Goal: Transaction & Acquisition: Purchase product/service

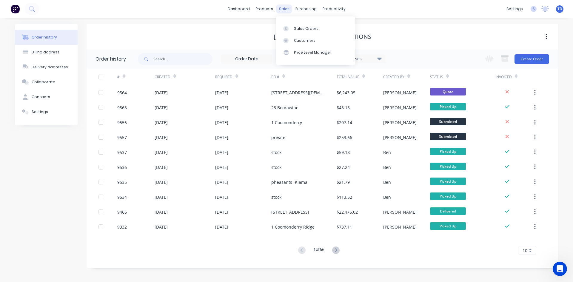
scroll to position [1, 0]
click at [295, 39] on div "Customers" at bounding box center [304, 40] width 21 height 5
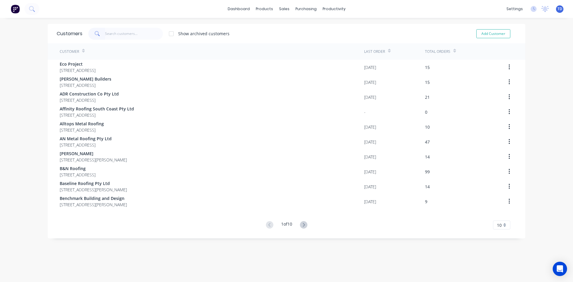
click at [125, 32] on input "text" at bounding box center [134, 34] width 58 height 12
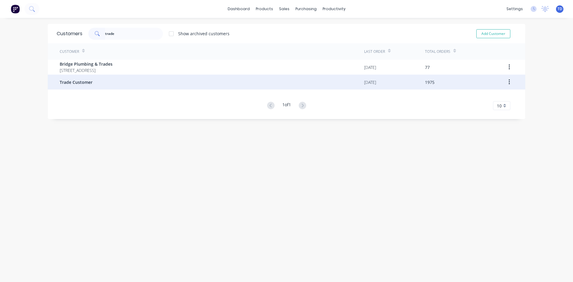
type input "trade"
click at [102, 88] on div "Trade Customer" at bounding box center [212, 82] width 304 height 15
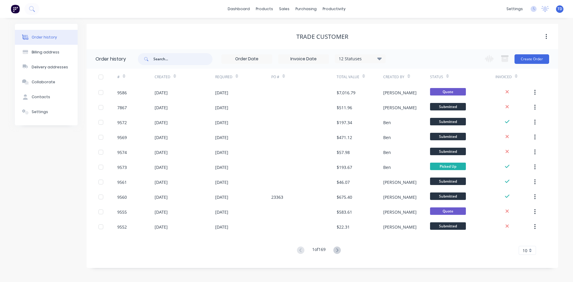
click at [168, 61] on input "text" at bounding box center [182, 59] width 59 height 12
type input "warwick"
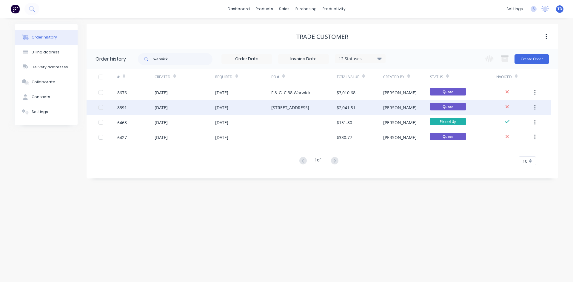
click at [228, 110] on div "10 Jun 2025" at bounding box center [221, 107] width 13 height 6
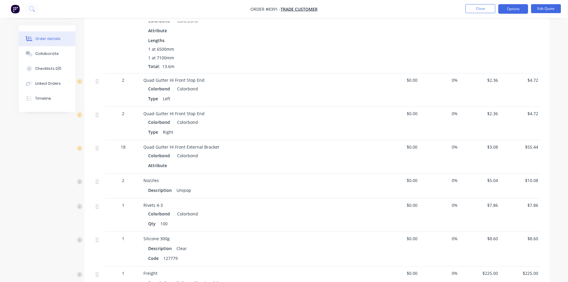
scroll to position [493, 0]
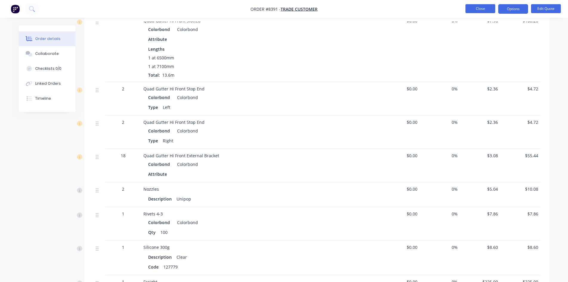
click at [473, 9] on button "Close" at bounding box center [481, 8] width 30 height 9
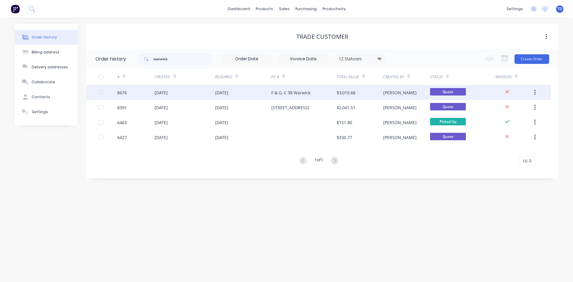
click at [283, 93] on div "F & G, C 38 Warwick" at bounding box center [290, 93] width 39 height 6
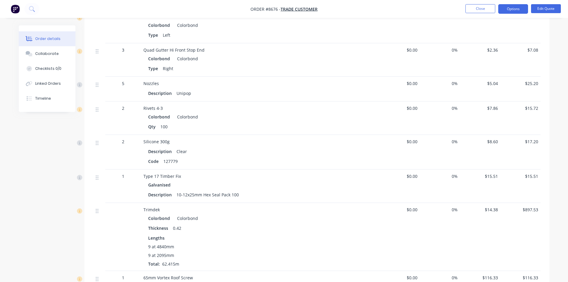
scroll to position [673, 0]
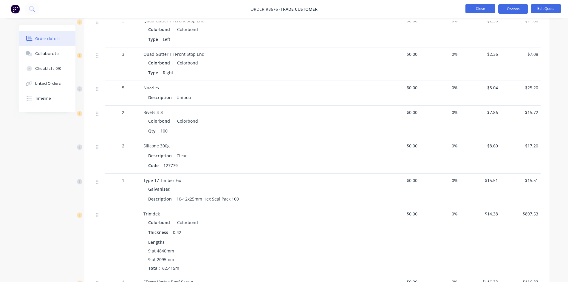
click at [480, 9] on button "Close" at bounding box center [481, 8] width 30 height 9
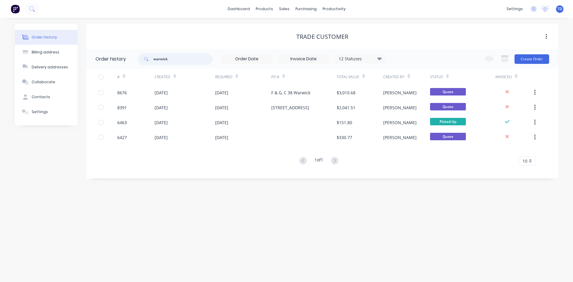
click at [174, 60] on input "warwick" at bounding box center [182, 59] width 59 height 12
type input "w"
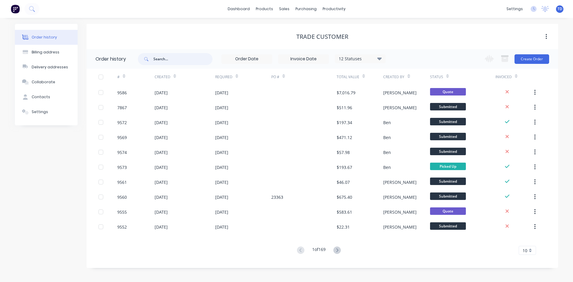
click at [174, 60] on input "text" at bounding box center [182, 59] width 59 height 12
type input "corr"
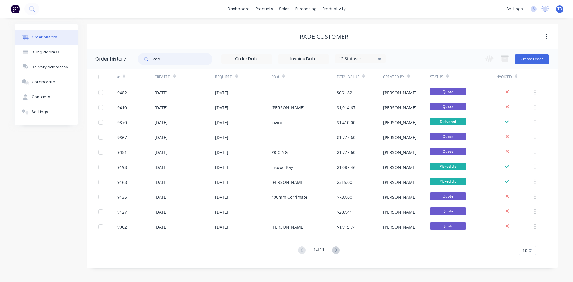
click at [174, 60] on input "corr" at bounding box center [182, 59] width 59 height 12
type input "c"
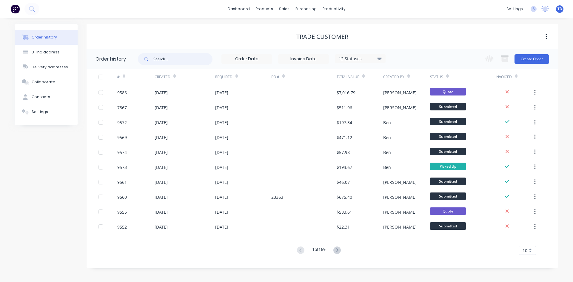
click at [174, 60] on input "text" at bounding box center [182, 59] width 59 height 12
type input "versa"
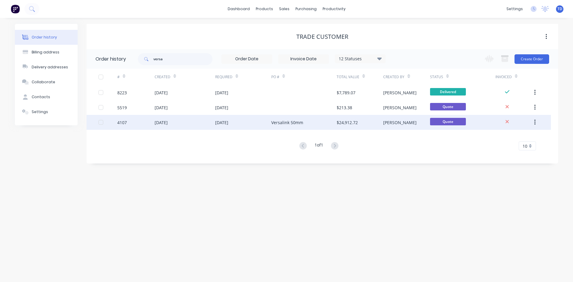
click at [237, 125] on div "26 Jul 2024" at bounding box center [243, 122] width 56 height 15
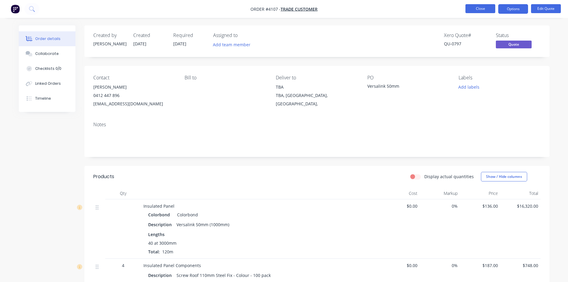
click at [479, 10] on button "Close" at bounding box center [481, 8] width 30 height 9
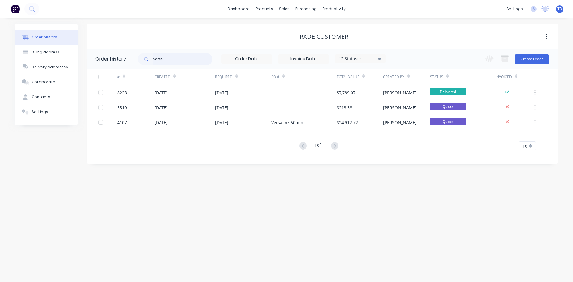
click at [183, 61] on input "versa" at bounding box center [182, 59] width 59 height 12
type input "v"
type input "grant"
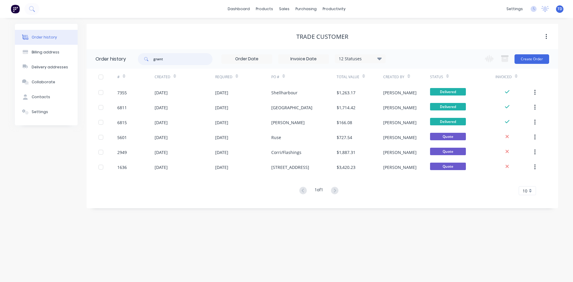
click at [185, 61] on input "grant" at bounding box center [182, 59] width 59 height 12
type input "g"
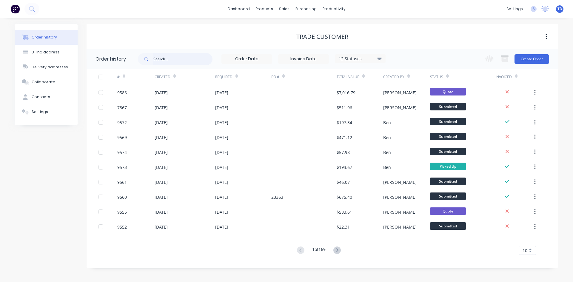
click at [187, 61] on input "text" at bounding box center [182, 59] width 59 height 12
type input "fletch"
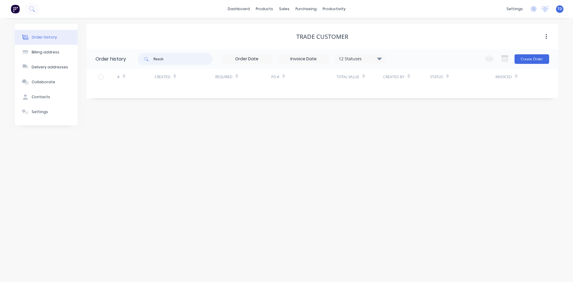
click at [187, 61] on input "fletch" at bounding box center [182, 59] width 59 height 12
type input "f"
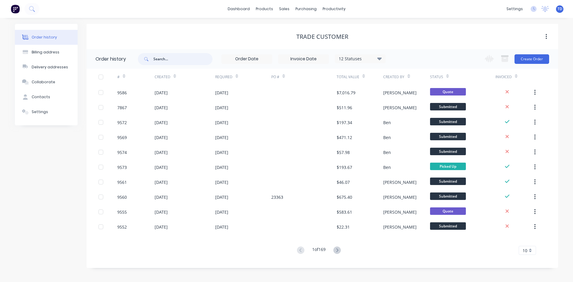
click at [187, 61] on input "text" at bounding box center [182, 59] width 59 height 12
type input "38 warwick"
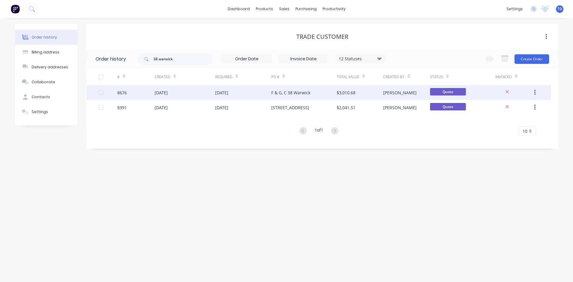
click at [227, 94] on div "27 Jun 2025" at bounding box center [221, 93] width 13 height 6
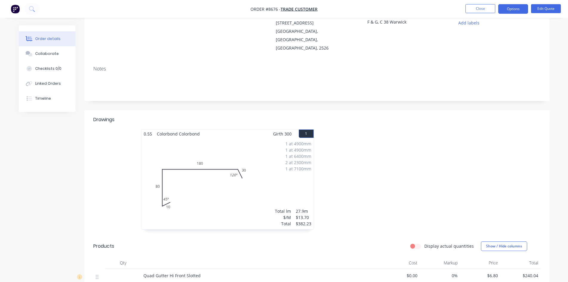
scroll to position [60, 0]
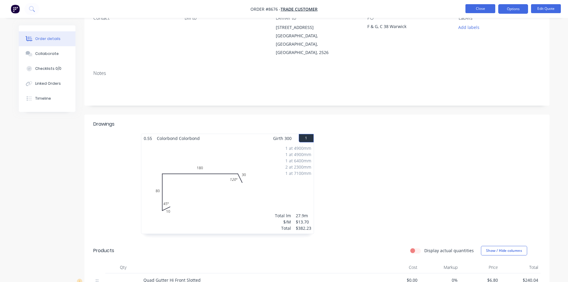
click at [480, 8] on button "Close" at bounding box center [481, 8] width 30 height 9
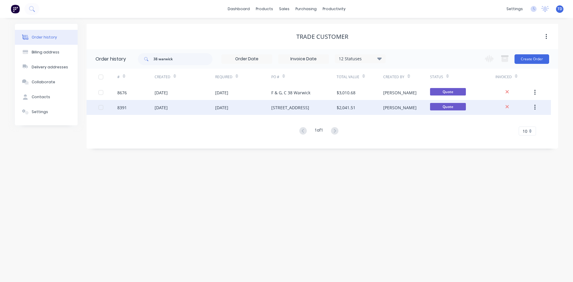
click at [295, 110] on div "38 Warwick Street" at bounding box center [290, 107] width 38 height 6
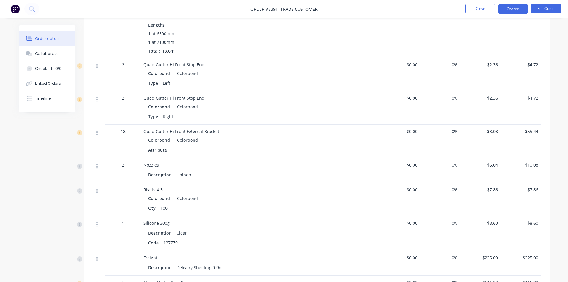
scroll to position [477, 0]
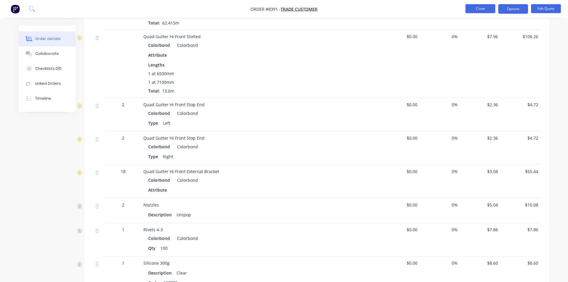
click at [482, 6] on button "Close" at bounding box center [481, 8] width 30 height 9
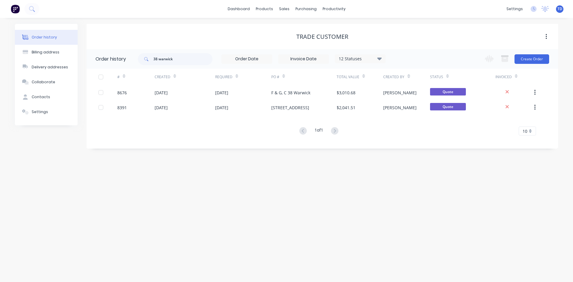
click at [265, 59] on input at bounding box center [247, 59] width 50 height 9
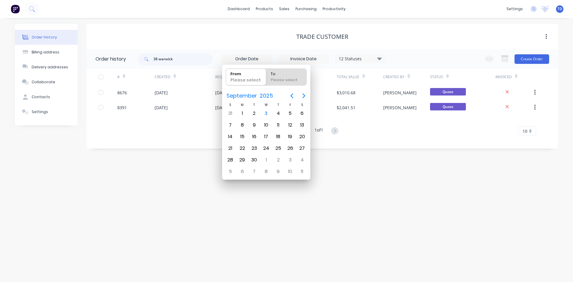
click at [187, 61] on input "38 warwick" at bounding box center [182, 59] width 59 height 12
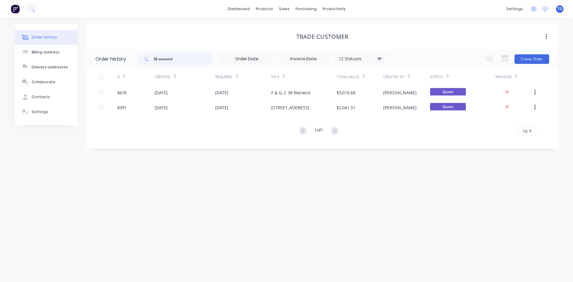
click at [187, 61] on input "38 warwick" at bounding box center [182, 59] width 59 height 12
type input "3"
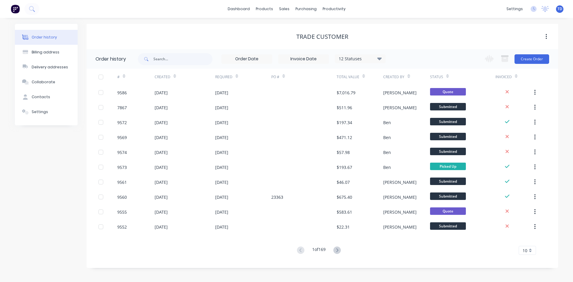
click at [248, 58] on input at bounding box center [247, 59] width 50 height 9
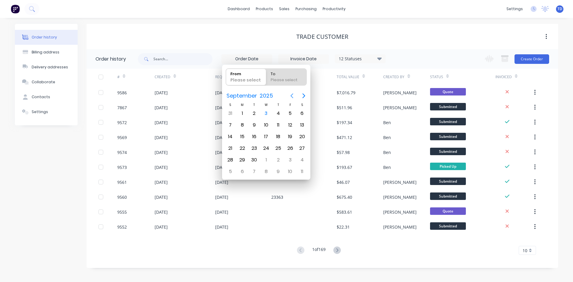
click at [292, 96] on icon "Previous page" at bounding box center [291, 95] width 7 height 7
click at [231, 111] on div "1" at bounding box center [230, 113] width 9 height 9
type input "01/06/25"
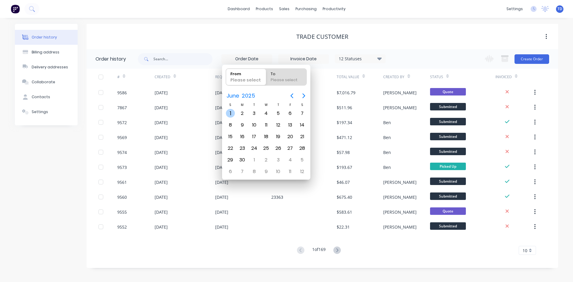
radio input "false"
radio input "true"
click at [243, 159] on div "30" at bounding box center [242, 159] width 9 height 9
type input "31/05/25 - 30/06/25"
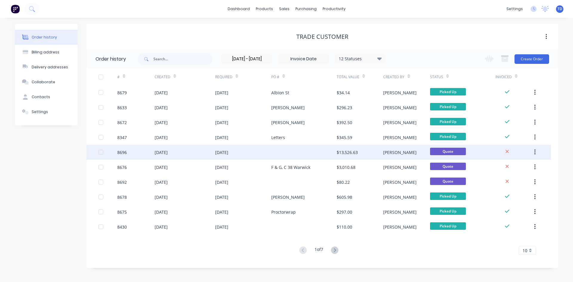
click at [245, 152] on div "[DATE]" at bounding box center [243, 152] width 56 height 15
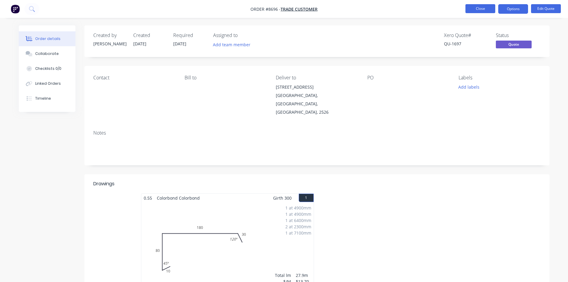
click at [474, 10] on button "Close" at bounding box center [481, 8] width 30 height 9
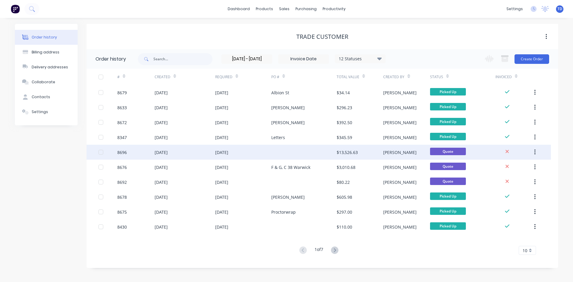
click at [285, 150] on div at bounding box center [303, 152] width 65 height 15
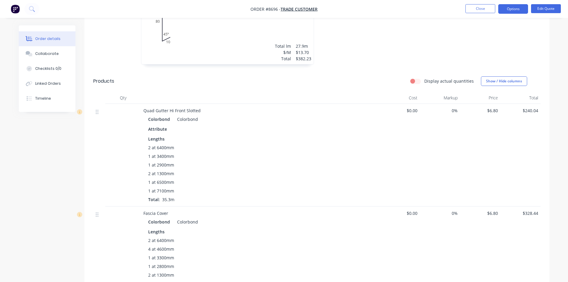
scroll to position [298, 0]
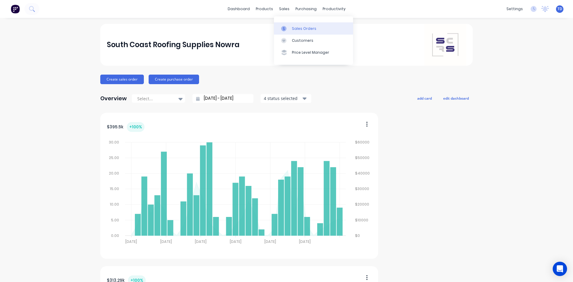
click at [295, 31] on div "Sales Orders" at bounding box center [304, 28] width 24 height 5
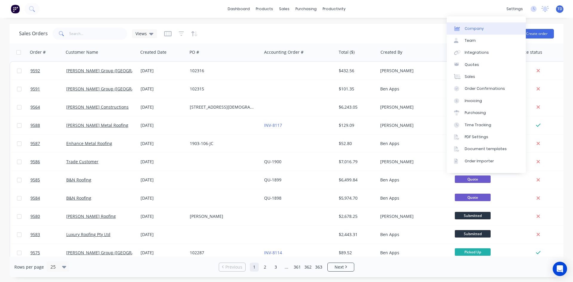
click at [489, 27] on link "Company" at bounding box center [486, 28] width 79 height 12
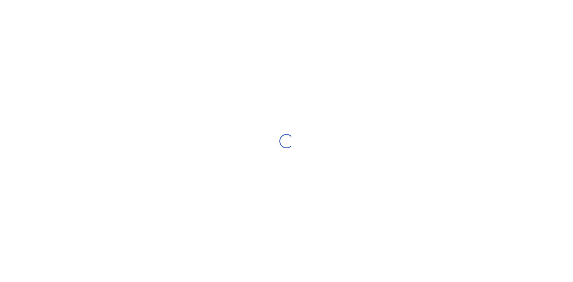
select select "AU"
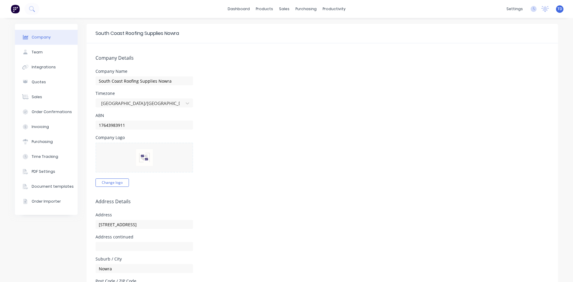
select select "AU"
click at [250, 10] on link "dashboard" at bounding box center [239, 8] width 28 height 9
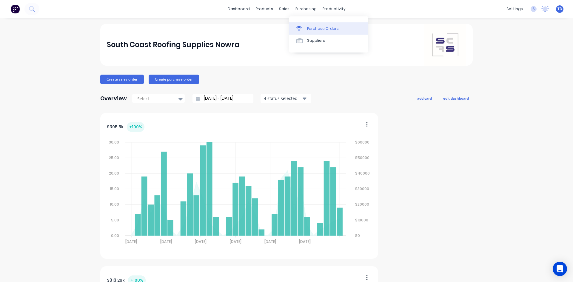
click at [309, 27] on div "Purchase Orders" at bounding box center [323, 28] width 32 height 5
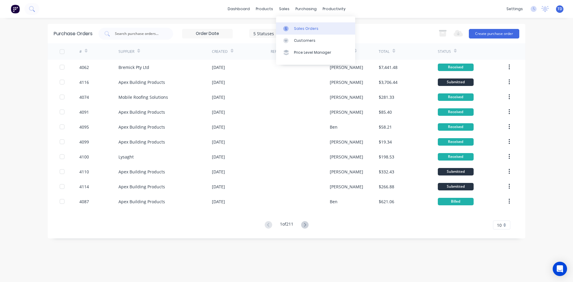
click at [292, 29] on link "Sales Orders" at bounding box center [315, 28] width 79 height 12
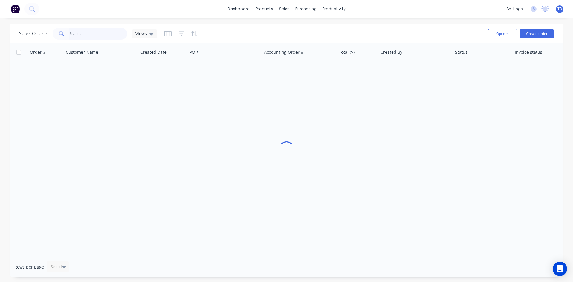
click at [109, 33] on input "text" at bounding box center [98, 34] width 58 height 12
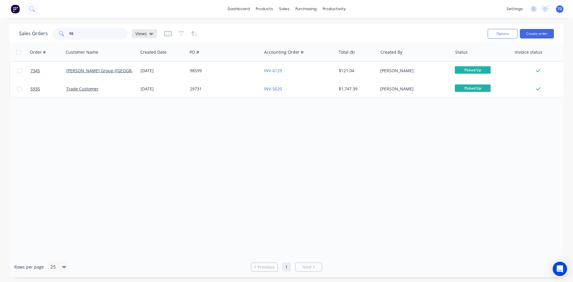
type input "9"
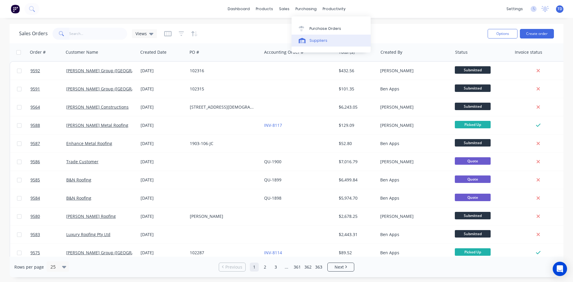
click at [316, 41] on div "Suppliers" at bounding box center [318, 40] width 18 height 5
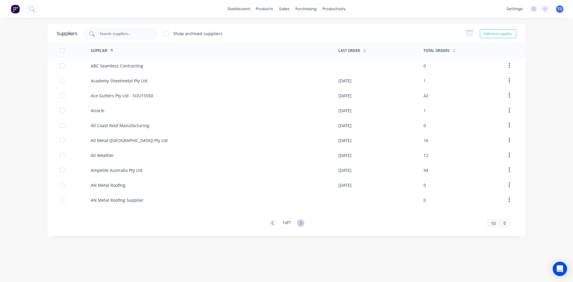
click at [115, 35] on input "text" at bounding box center [124, 34] width 50 height 6
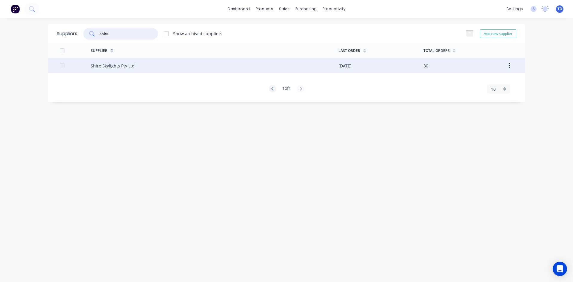
type input "shire"
click at [126, 64] on div "Shire Skylights Pty Ltd" at bounding box center [113, 66] width 44 height 6
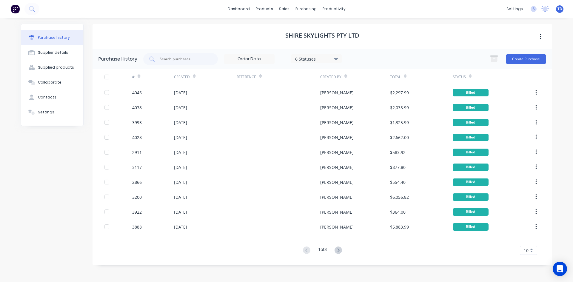
click at [190, 76] on div "Created" at bounding box center [184, 77] width 21 height 10
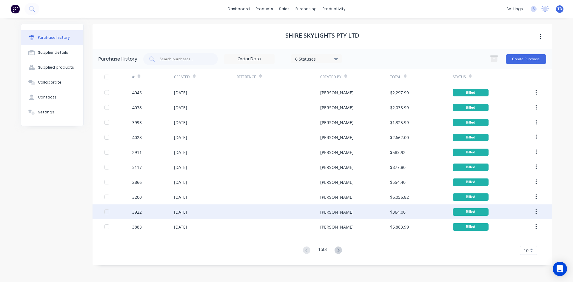
click at [322, 214] on div "[PERSON_NAME]" at bounding box center [336, 212] width 33 height 6
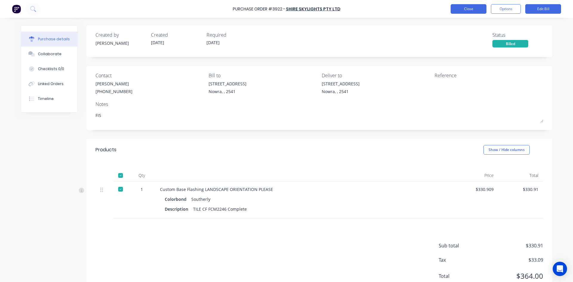
click at [464, 9] on button "Close" at bounding box center [469, 9] width 36 height 10
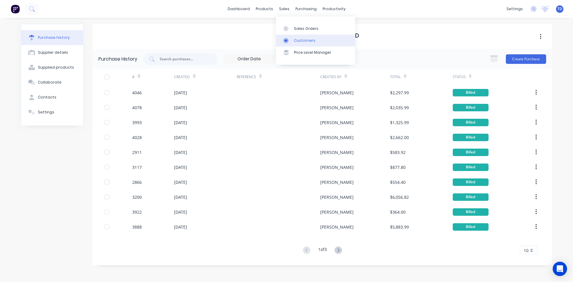
click at [292, 37] on link "Customers" at bounding box center [315, 41] width 79 height 12
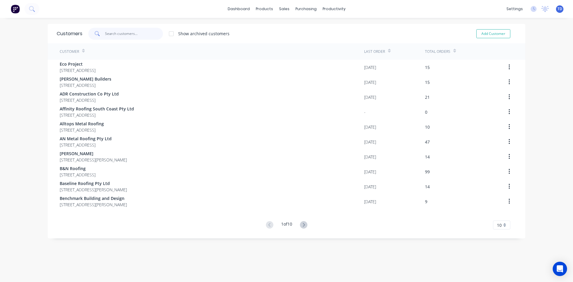
click at [134, 33] on input "text" at bounding box center [134, 34] width 58 height 12
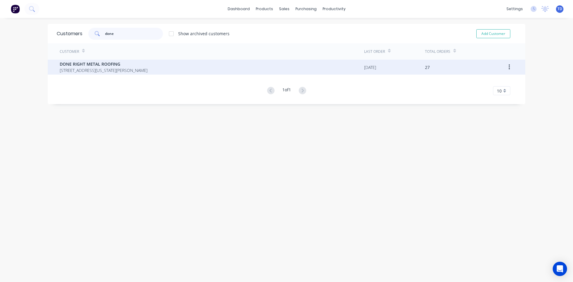
type input "done"
click at [118, 65] on span "DONE RIGHT METAL ROOFING" at bounding box center [104, 64] width 88 height 6
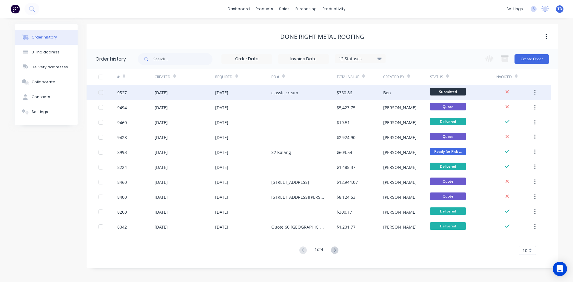
click at [277, 97] on div "classic cream" at bounding box center [303, 92] width 65 height 15
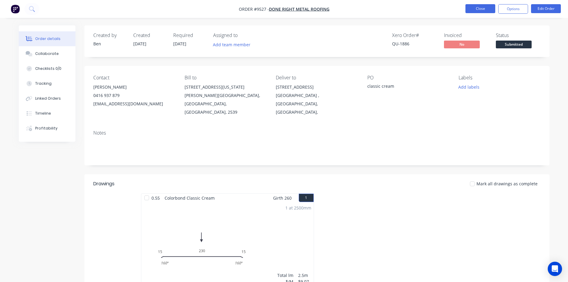
click at [470, 12] on button "Close" at bounding box center [481, 8] width 30 height 9
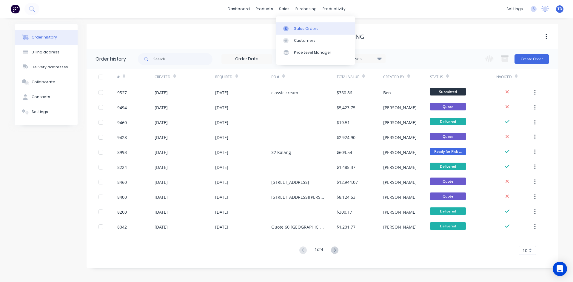
click at [295, 27] on div "Sales Orders" at bounding box center [306, 28] width 24 height 5
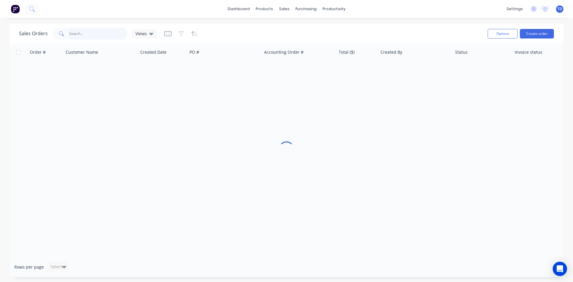
click at [110, 32] on input "text" at bounding box center [98, 34] width 58 height 12
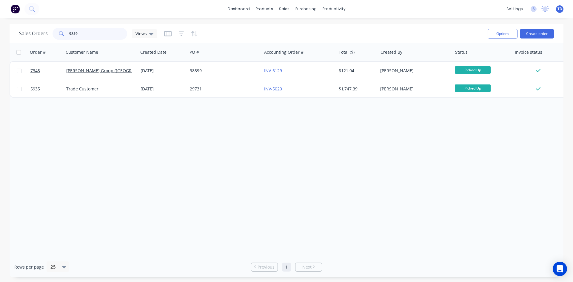
type input "9859"
click at [207, 156] on div "Order # Customer Name Created Date PO # Accounting Order # Total ($) Created By…" at bounding box center [287, 149] width 554 height 213
click at [295, 41] on div "Customers" at bounding box center [304, 40] width 21 height 5
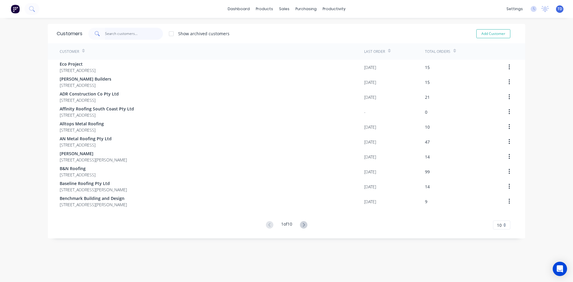
click at [127, 36] on input "text" at bounding box center [134, 34] width 58 height 12
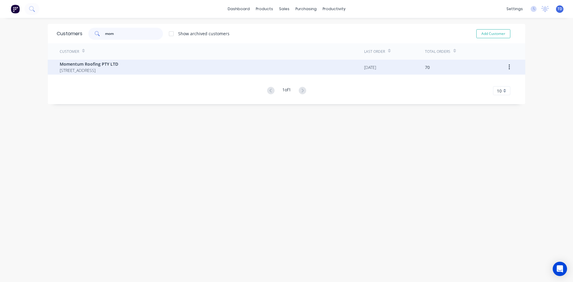
type input "mom"
click at [118, 67] on span "[STREET_ADDRESS]" at bounding box center [89, 70] width 58 height 6
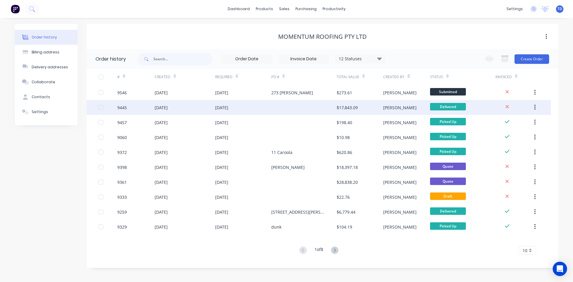
click at [272, 106] on div at bounding box center [303, 107] width 65 height 15
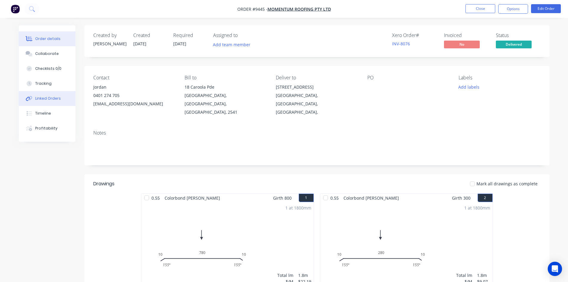
click at [52, 101] on button "Linked Orders" at bounding box center [47, 98] width 57 height 15
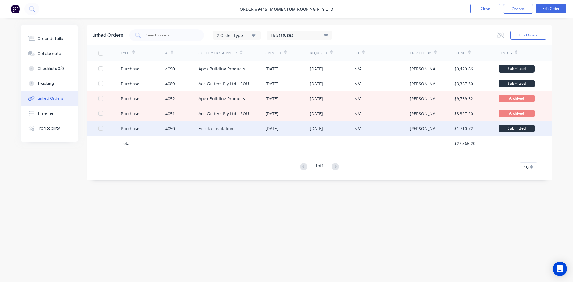
click at [217, 130] on div "Eureka Insulation" at bounding box center [215, 128] width 35 height 6
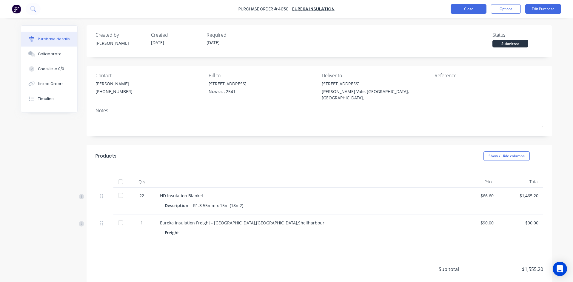
click at [461, 11] on button "Close" at bounding box center [469, 9] width 36 height 10
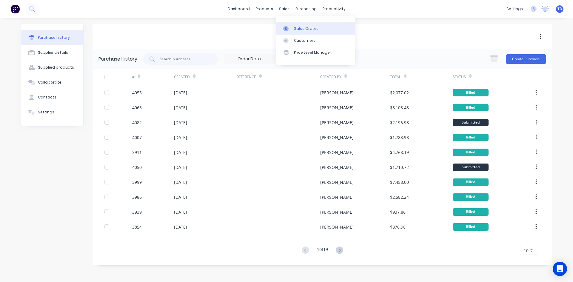
click at [296, 28] on div "Sales Orders" at bounding box center [306, 28] width 24 height 5
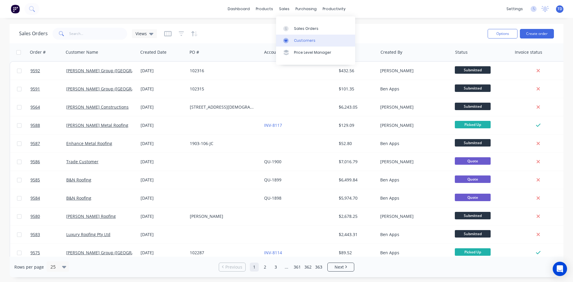
click at [296, 37] on link "Customers" at bounding box center [315, 41] width 79 height 12
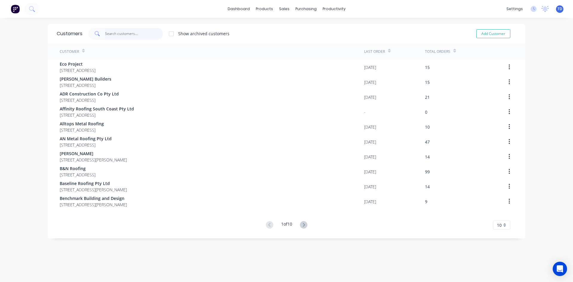
click at [108, 34] on input "text" at bounding box center [134, 34] width 58 height 12
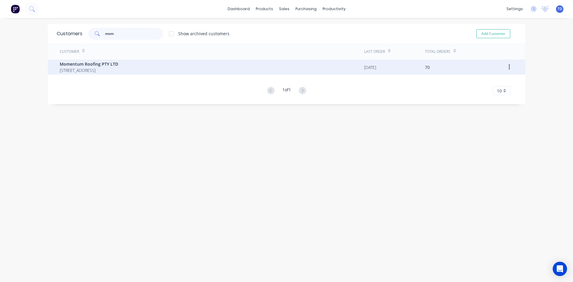
type input "mom"
click at [82, 64] on span "Momentum Roofing PTY LTD" at bounding box center [89, 64] width 58 height 6
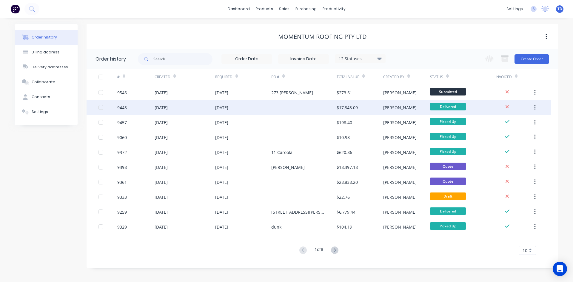
click at [223, 109] on div "28 Aug 2025" at bounding box center [221, 107] width 13 height 6
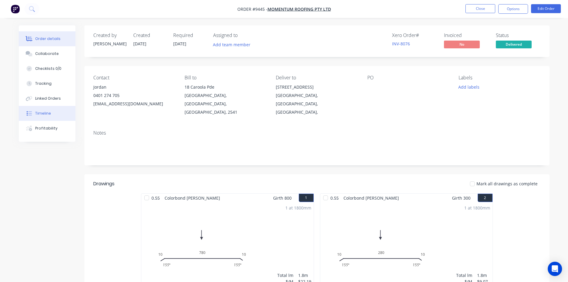
click at [41, 112] on div "Timeline" at bounding box center [43, 113] width 16 height 5
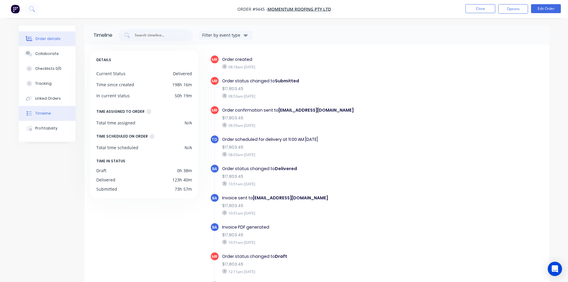
click at [51, 39] on div "Order details" at bounding box center [47, 38] width 25 height 5
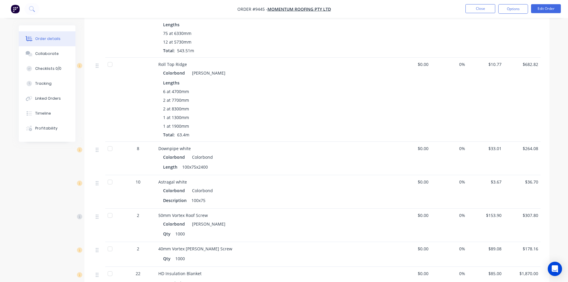
scroll to position [448, 0]
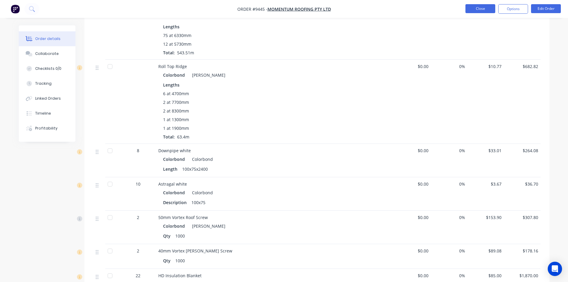
click at [476, 10] on button "Close" at bounding box center [481, 8] width 30 height 9
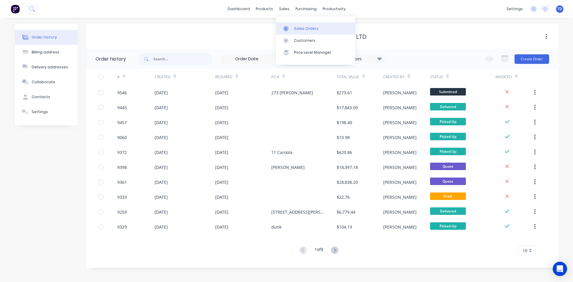
click at [296, 30] on div "Sales Orders" at bounding box center [306, 28] width 24 height 5
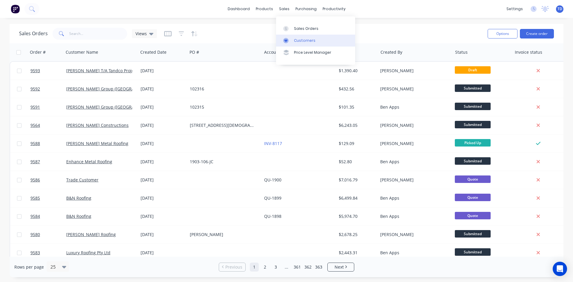
click at [298, 40] on div "Customers" at bounding box center [304, 40] width 21 height 5
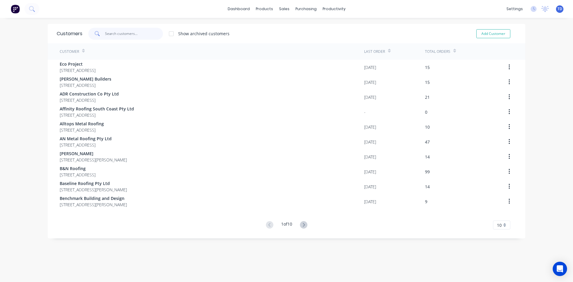
click at [110, 35] on input "text" at bounding box center [134, 34] width 58 height 12
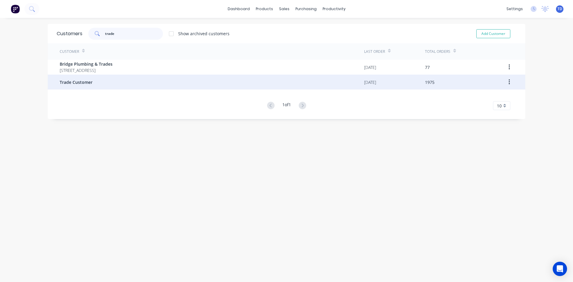
type input "trade"
click at [85, 86] on div "Trade Customer" at bounding box center [212, 82] width 304 height 15
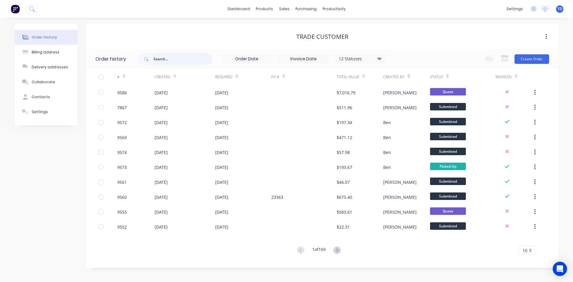
click at [178, 62] on input "text" at bounding box center [182, 59] width 59 height 12
click at [184, 63] on input "text" at bounding box center [182, 59] width 59 height 12
type input "bever"
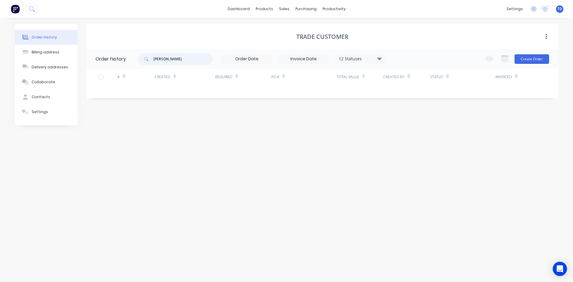
click at [184, 63] on input "bever" at bounding box center [182, 59] width 59 height 12
type input "beverley"
click at [184, 63] on input "beverley" at bounding box center [182, 59] width 59 height 12
click at [523, 62] on button "Create Order" at bounding box center [531, 59] width 35 height 10
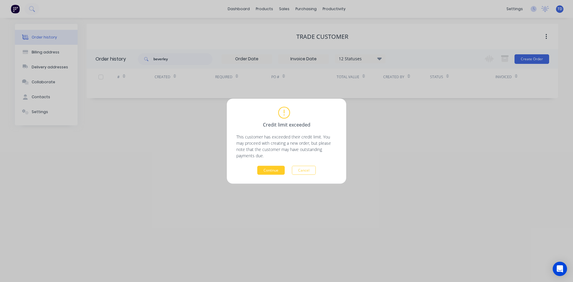
click at [281, 171] on button "Continue" at bounding box center [270, 170] width 27 height 9
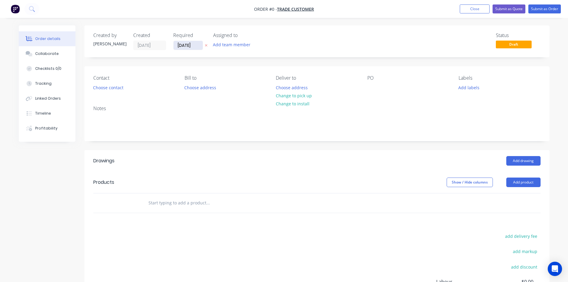
click at [195, 47] on input "[DATE]" at bounding box center [188, 45] width 29 height 9
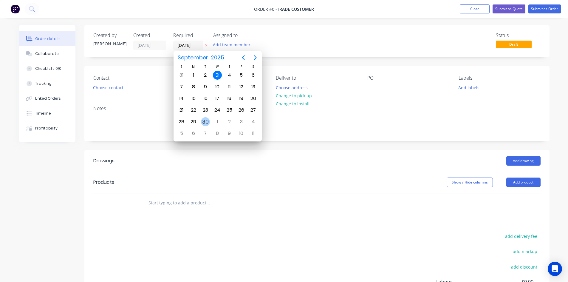
click at [208, 123] on div "30" at bounding box center [205, 121] width 9 height 9
type input "30/09/25"
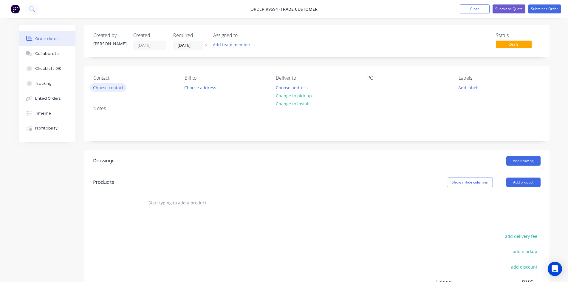
click at [112, 85] on button "Choose contact" at bounding box center [108, 87] width 37 height 8
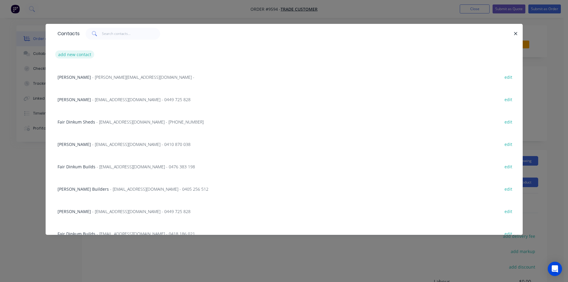
click at [84, 56] on button "add new contact" at bounding box center [74, 54] width 39 height 8
select select "AU"
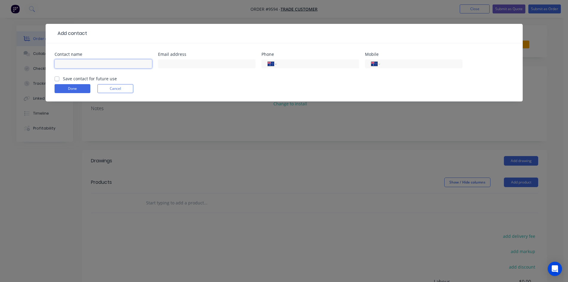
click at [91, 60] on input "text" at bounding box center [104, 63] width 98 height 9
type input "[PERSON_NAME]"
type input "lloydandbev@bigpond.com"
click at [63, 79] on label "Save contact for future use" at bounding box center [90, 78] width 54 height 6
click at [57, 79] on input "Save contact for future use" at bounding box center [57, 78] width 5 height 6
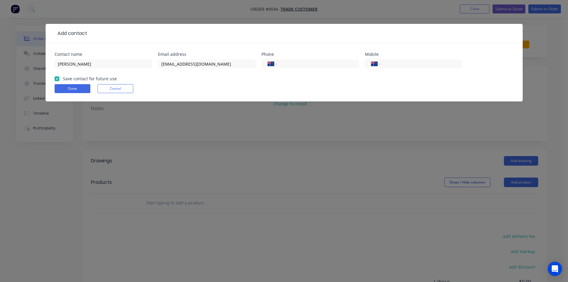
checkbox input "true"
click at [65, 92] on button "Done" at bounding box center [73, 88] width 36 height 9
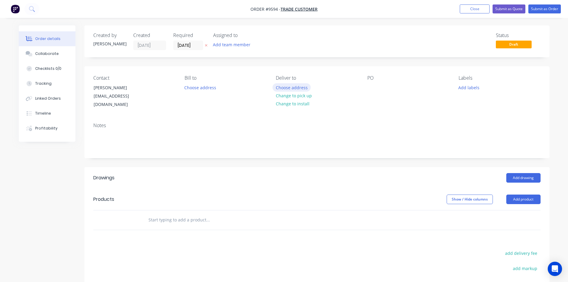
click at [289, 90] on button "Choose address" at bounding box center [292, 87] width 38 height 8
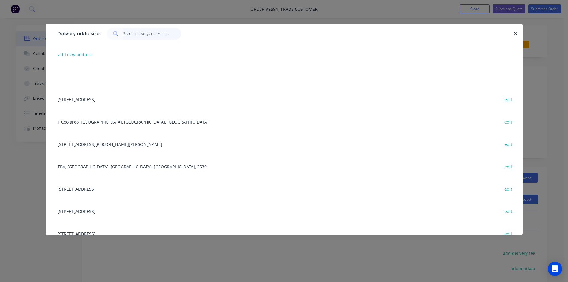
click at [129, 34] on input "text" at bounding box center [152, 34] width 58 height 12
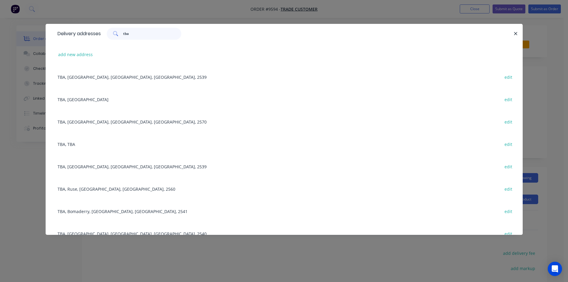
type input "tba"
click at [69, 142] on div "TBA, TBA edit" at bounding box center [285, 144] width 460 height 22
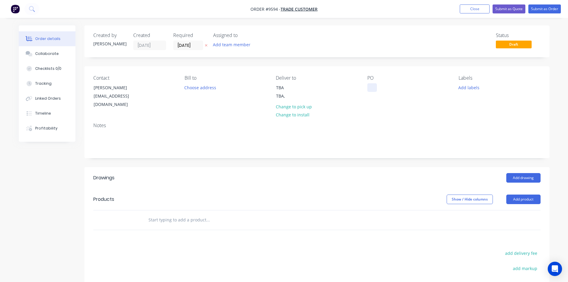
click at [374, 90] on div at bounding box center [373, 87] width 10 height 9
click at [179, 214] on input "text" at bounding box center [207, 220] width 119 height 12
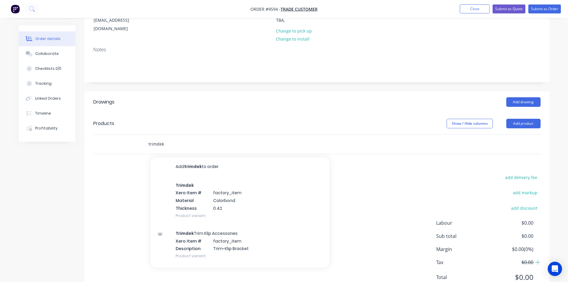
scroll to position [90, 0]
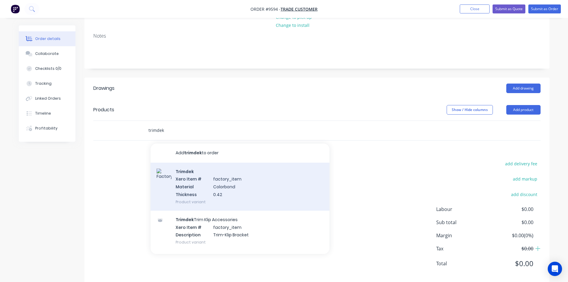
type input "trimdek"
click at [231, 183] on div "Trimdek Xero Item # factory_item Material Colorbond Thickness 0.42 Product vari…" at bounding box center [240, 187] width 179 height 48
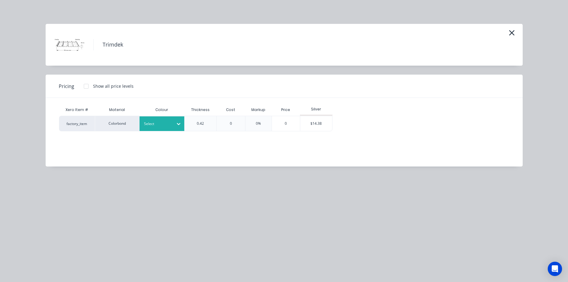
click at [154, 119] on div "Select" at bounding box center [162, 123] width 45 height 15
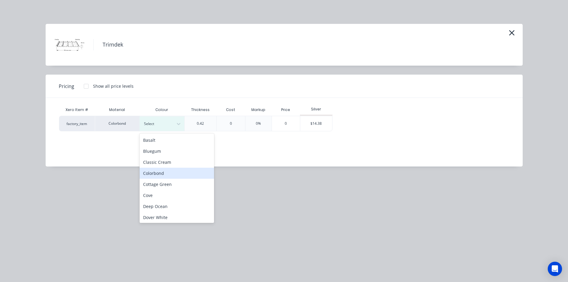
click at [158, 171] on div "Colorbond" at bounding box center [177, 173] width 75 height 11
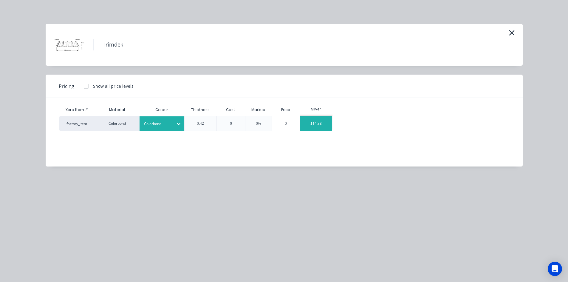
click at [318, 126] on div "$14.38" at bounding box center [316, 123] width 32 height 15
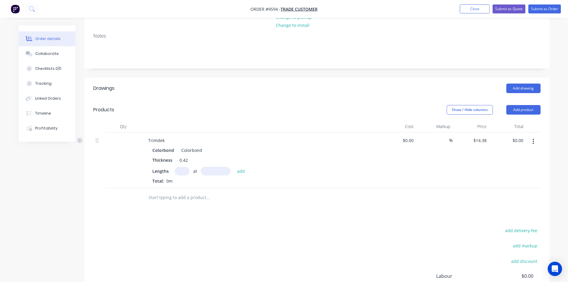
click at [185, 167] on input "text" at bounding box center [182, 171] width 15 height 9
type input "11"
type input "2400"
click at [234, 167] on button "add" at bounding box center [241, 171] width 14 height 8
type input "$379.63"
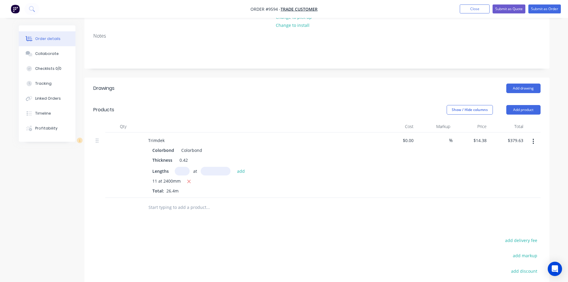
click at [176, 201] on input "text" at bounding box center [207, 207] width 119 height 12
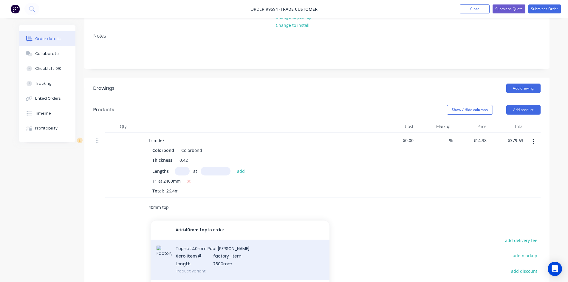
type input "40mm top"
click at [195, 260] on div "Tophat 40mm Roof Batten Xero Item # factory_item Length 7500mm Product variant" at bounding box center [240, 260] width 179 height 40
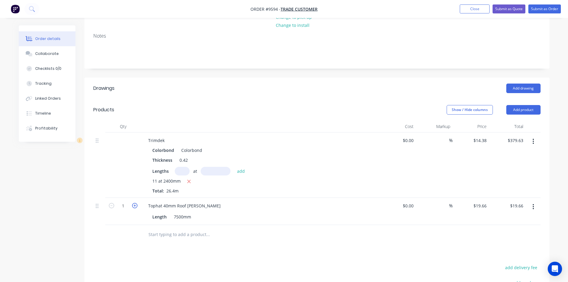
click at [136, 203] on icon "button" at bounding box center [134, 205] width 5 height 5
type input "2"
type input "$39.32"
click at [136, 203] on icon "button" at bounding box center [134, 205] width 5 height 5
type input "3"
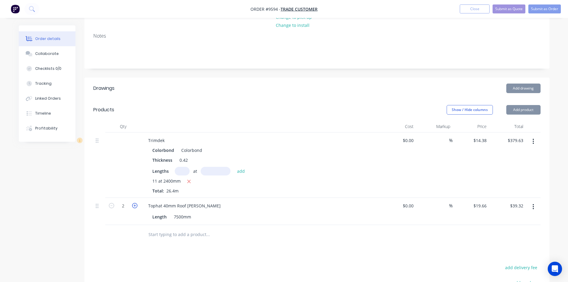
type input "$58.98"
click at [136, 203] on icon "button" at bounding box center [134, 205] width 5 height 5
type input "4"
type input "$78.64"
click at [136, 203] on icon "button" at bounding box center [134, 205] width 5 height 5
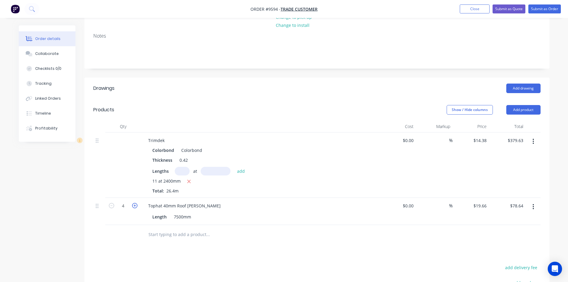
type input "5"
type input "$98.30"
click at [136, 226] on div at bounding box center [123, 234] width 36 height 19
click at [177, 229] on input "text" at bounding box center [207, 235] width 119 height 12
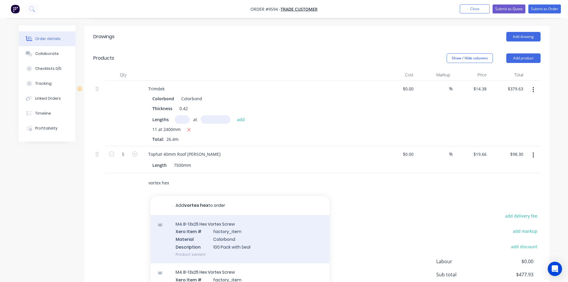
scroll to position [149, 0]
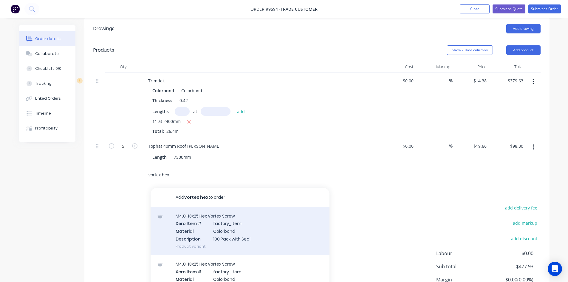
type input "vortex hex"
click at [223, 222] on div "M4.8-13x25 Hex Vortex Screw Xero Item # factory_item Material Colorbond Descrip…" at bounding box center [240, 231] width 179 height 48
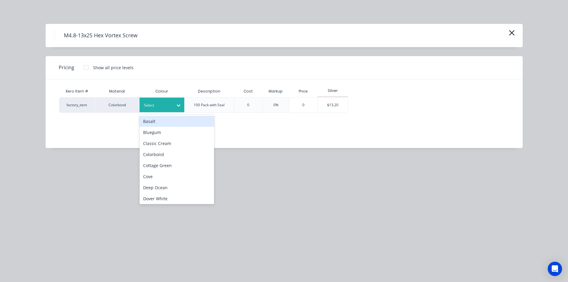
click at [150, 107] on div at bounding box center [157, 105] width 27 height 7
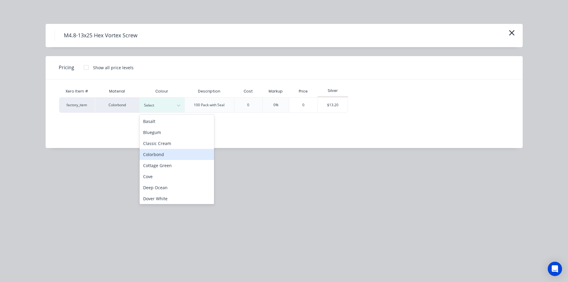
click at [157, 152] on div "Colorbond" at bounding box center [177, 154] width 75 height 11
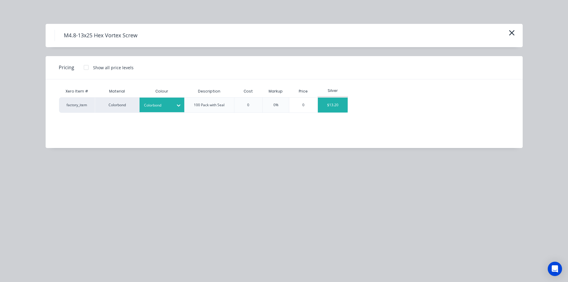
click at [328, 110] on div "$13.20" at bounding box center [333, 105] width 30 height 15
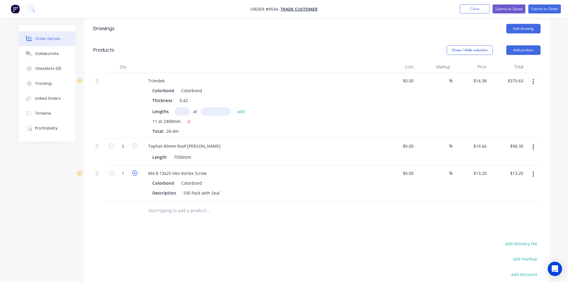
click at [137, 170] on icon "button" at bounding box center [134, 172] width 5 height 5
type input "2"
type input "$26.40"
click at [161, 206] on input "text" at bounding box center [207, 211] width 119 height 12
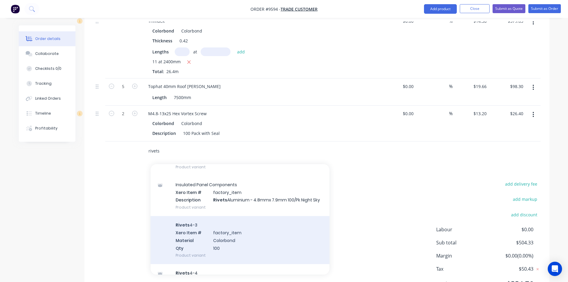
scroll to position [298, 0]
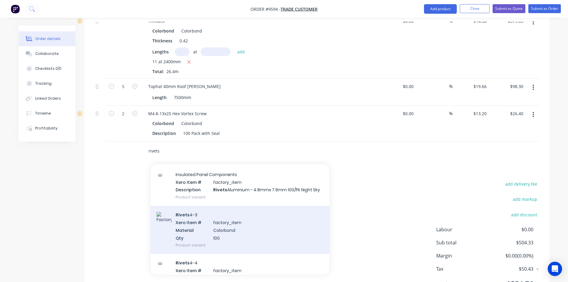
type input "rivets"
click at [218, 228] on div "Rivets 4-3 Xero Item # factory_item Material Colorbond Qty 100 Product variant" at bounding box center [240, 230] width 179 height 48
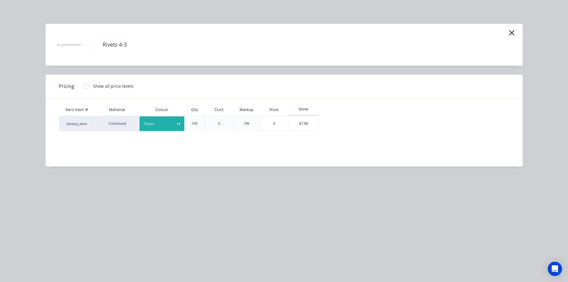
click at [147, 120] on div "Select" at bounding box center [156, 124] width 33 height 8
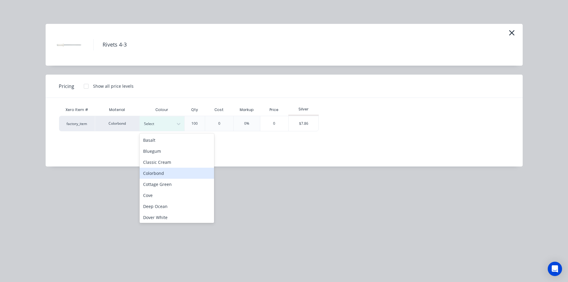
click at [158, 172] on div "Colorbond" at bounding box center [177, 173] width 75 height 11
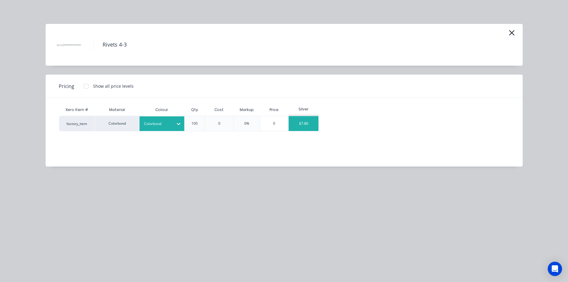
click at [300, 124] on div "$7.86" at bounding box center [304, 123] width 30 height 15
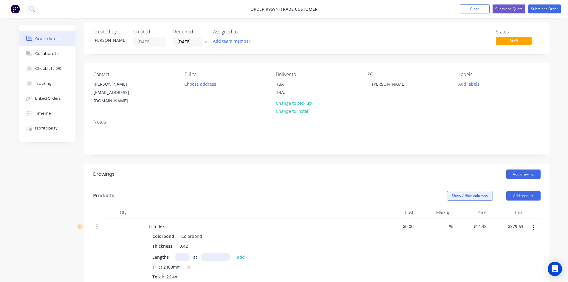
scroll to position [0, 0]
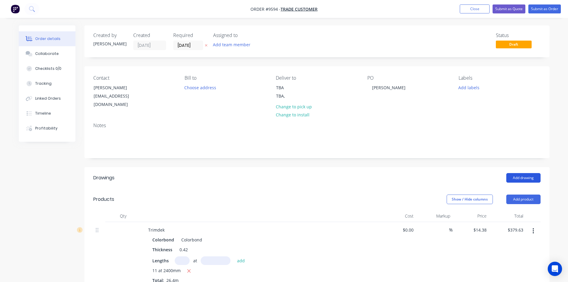
click at [525, 175] on button "Add drawing" at bounding box center [524, 178] width 34 height 10
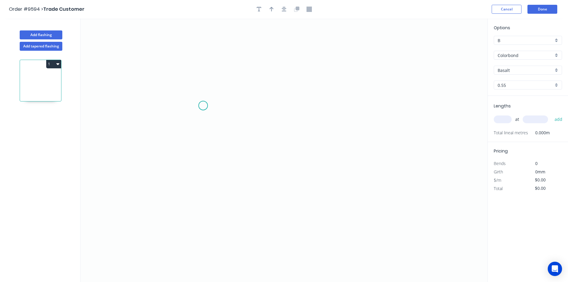
click at [203, 106] on icon "0" at bounding box center [284, 150] width 407 height 263
click at [226, 83] on icon at bounding box center [214, 93] width 23 height 23
click at [349, 85] on icon "0 ?" at bounding box center [284, 150] width 407 height 263
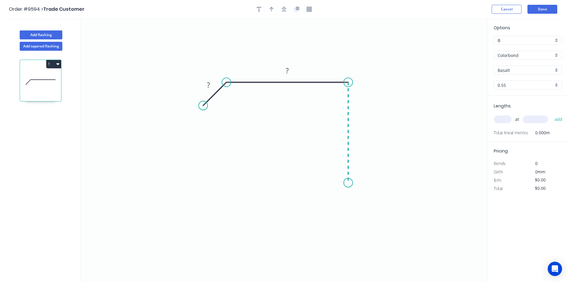
click at [346, 183] on icon "0 ? ?" at bounding box center [284, 150] width 407 height 263
click at [336, 200] on icon "0 ? ? ?" at bounding box center [284, 150] width 407 height 263
click at [336, 200] on circle at bounding box center [335, 199] width 9 height 9
drag, startPoint x: 334, startPoint y: 198, endPoint x: 327, endPoint y: 189, distance: 11.2
click at [327, 189] on circle at bounding box center [327, 188] width 9 height 9
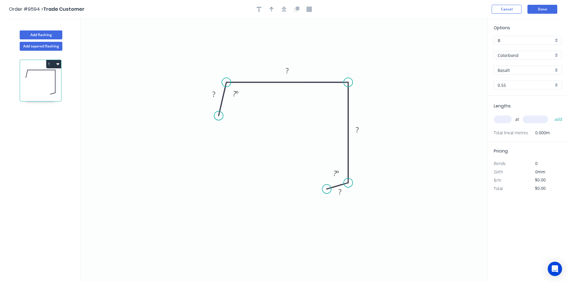
drag, startPoint x: 204, startPoint y: 107, endPoint x: 219, endPoint y: 116, distance: 16.6
click at [219, 116] on circle at bounding box center [218, 115] width 9 height 9
click at [213, 97] on tspan "?" at bounding box center [213, 94] width 3 height 10
type input "$11.84"
click at [519, 67] on input "Basalt" at bounding box center [526, 70] width 56 height 6
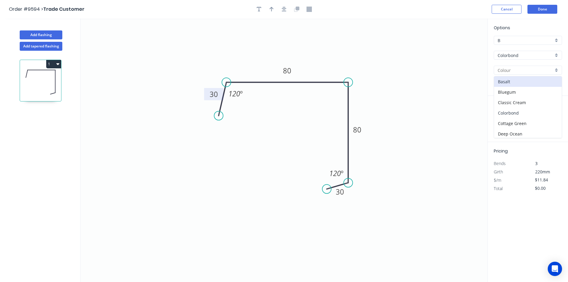
click at [517, 111] on div "Colorbond" at bounding box center [528, 113] width 68 height 10
type input "Colorbond"
click at [504, 120] on input "text" at bounding box center [503, 119] width 18 height 8
type input "2"
type input "2400"
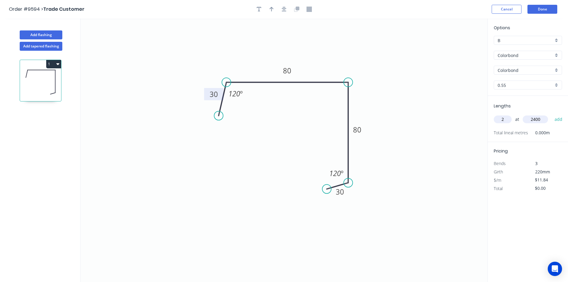
click at [552, 114] on button "add" at bounding box center [559, 119] width 14 height 10
type input "$56.83"
click at [294, 71] on rect at bounding box center [287, 70] width 19 height 12
click at [291, 72] on tspan "80" at bounding box center [287, 71] width 8 height 10
click at [321, 70] on icon "0 30 150 80 30 120 º 120 º" at bounding box center [284, 150] width 407 height 263
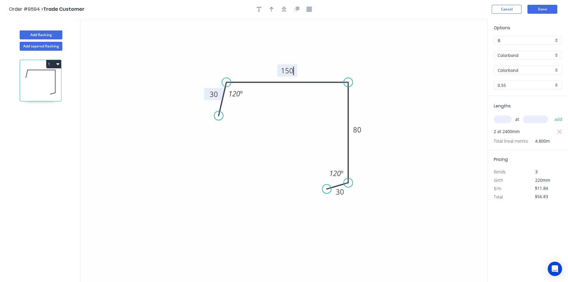
type input "$13.70"
type input "$65.76"
click at [227, 125] on div "Delete point" at bounding box center [248, 123] width 60 height 12
type input "$0.00"
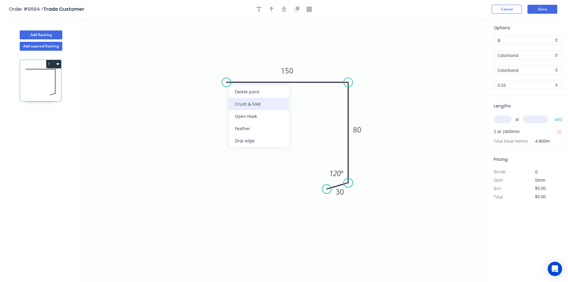
click at [238, 100] on div "Crush & Fold" at bounding box center [259, 104] width 60 height 12
type input "$15.16"
type input "$72.77"
drag, startPoint x: 244, startPoint y: 63, endPoint x: 236, endPoint y: 113, distance: 51.0
click at [236, 113] on rect at bounding box center [232, 110] width 24 height 12
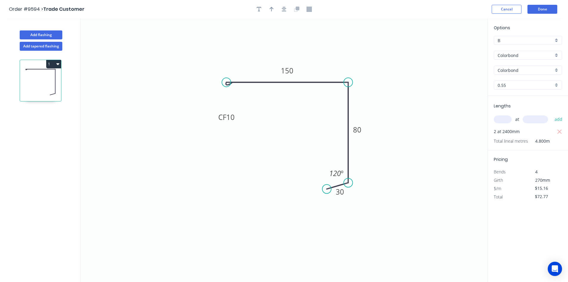
click at [503, 117] on input "text" at bounding box center [503, 119] width 18 height 8
type input "2"
type input "2400"
click at [552, 114] on button "add" at bounding box center [559, 119] width 14 height 10
click at [560, 131] on icon "button" at bounding box center [559, 131] width 5 height 7
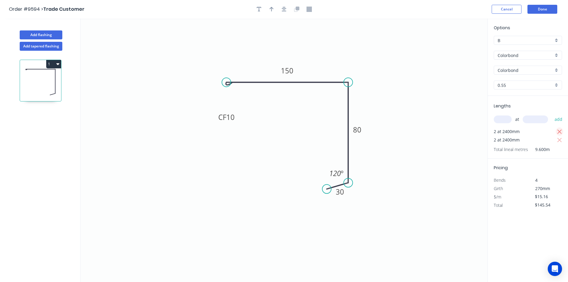
type input "$72.77"
click at [272, 10] on icon "button" at bounding box center [272, 9] width 4 height 5
click at [458, 47] on icon at bounding box center [457, 41] width 5 height 19
drag, startPoint x: 458, startPoint y: 47, endPoint x: 421, endPoint y: 56, distance: 37.9
click at [454, 52] on icon at bounding box center [462, 43] width 17 height 17
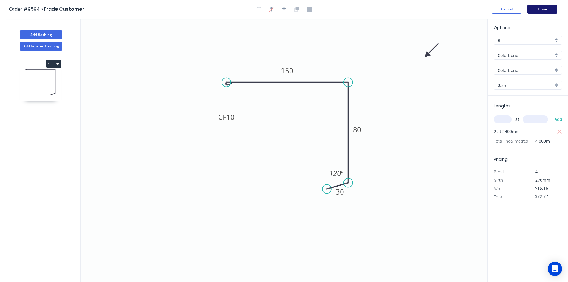
click at [541, 11] on button "Done" at bounding box center [543, 9] width 30 height 9
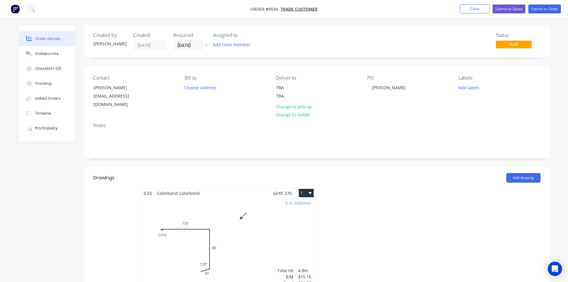
click at [266, 216] on div "2 at 2400mm Total lm $/M Total 4.8m $15.16 $72.77" at bounding box center [227, 243] width 172 height 91
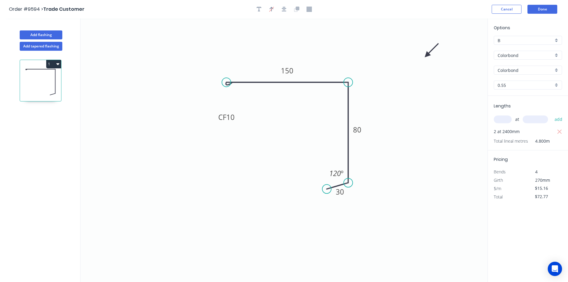
drag, startPoint x: 262, startPoint y: 13, endPoint x: 254, endPoint y: 12, distance: 7.8
click at [262, 13] on div at bounding box center [284, 9] width 63 height 9
click at [261, 11] on icon "button" at bounding box center [259, 9] width 5 height 5
click at [116, 38] on textarea at bounding box center [119, 42] width 48 height 22
click at [126, 64] on icon "DIMENSIONS TBC CF 10 150 80 30 120 º" at bounding box center [284, 150] width 407 height 263
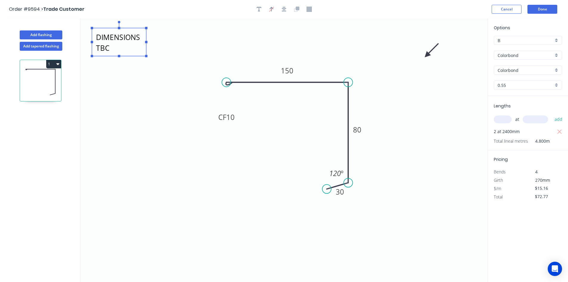
type textarea "DIMENSIONS TBC"
click at [540, 13] on button "Done" at bounding box center [543, 9] width 30 height 9
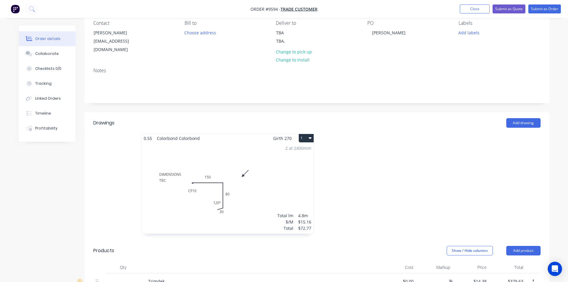
scroll to position [60, 0]
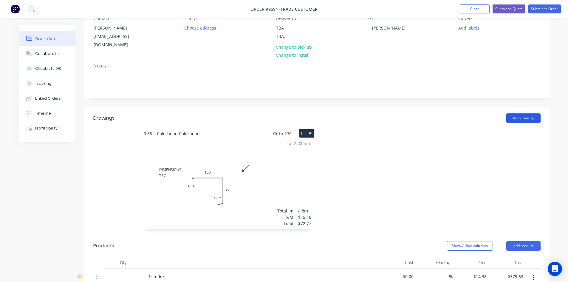
click at [528, 113] on button "Add drawing" at bounding box center [524, 118] width 34 height 10
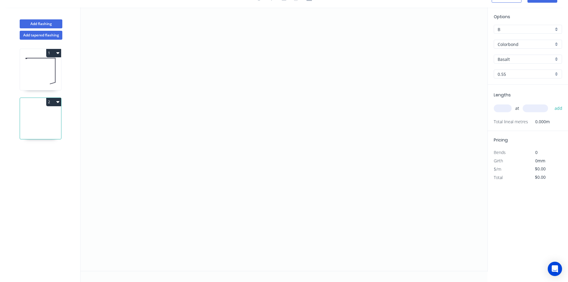
scroll to position [11, 0]
click at [227, 61] on icon "0" at bounding box center [284, 138] width 407 height 263
drag, startPoint x: 231, startPoint y: 166, endPoint x: 235, endPoint y: 166, distance: 3.3
click at [232, 166] on icon "0" at bounding box center [284, 138] width 407 height 263
click at [301, 170] on icon "0 ?" at bounding box center [284, 138] width 407 height 263
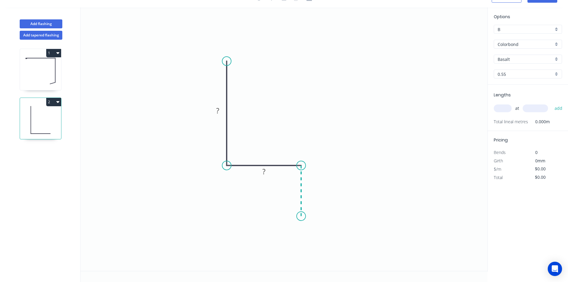
click at [300, 216] on icon "0 ? ?" at bounding box center [284, 138] width 407 height 263
click at [231, 218] on icon "0 ? ? ?" at bounding box center [284, 138] width 407 height 263
click at [231, 218] on circle at bounding box center [230, 216] width 9 height 9
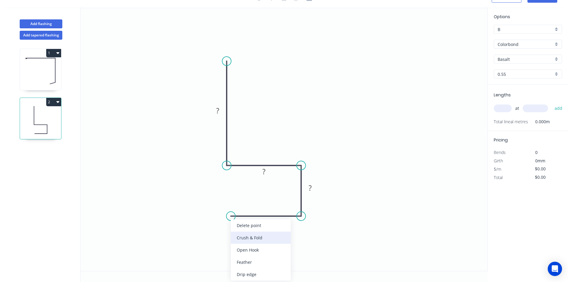
click at [236, 235] on div "Crush & Fold" at bounding box center [261, 238] width 60 height 12
click at [239, 234] on div "Flip bend" at bounding box center [261, 237] width 60 height 12
drag, startPoint x: 248, startPoint y: 221, endPoint x: 245, endPoint y: 192, distance: 30.0
click at [245, 192] on rect at bounding box center [236, 196] width 24 height 12
drag, startPoint x: 225, startPoint y: 107, endPoint x: 270, endPoint y: 92, distance: 47.5
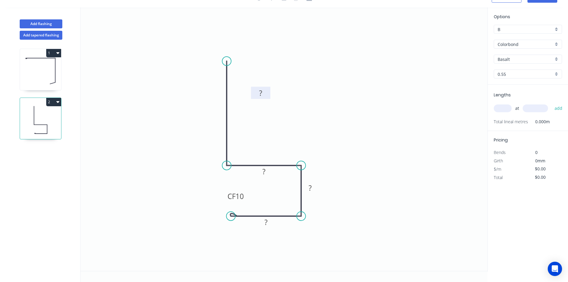
click at [270, 92] on rect at bounding box center [260, 93] width 19 height 12
click at [267, 95] on rect at bounding box center [263, 95] width 12 height 8
type input "$13.52"
click at [267, 174] on tspan "35" at bounding box center [264, 172] width 8 height 10
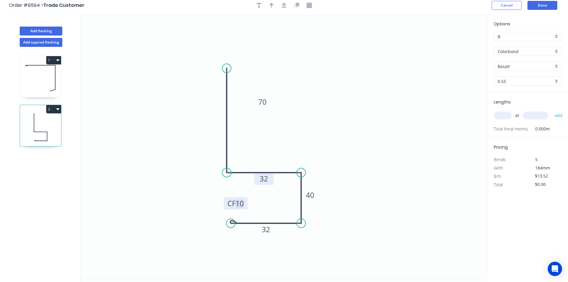
scroll to position [0, 0]
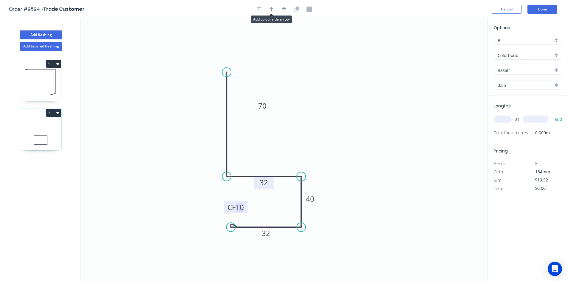
drag, startPoint x: 271, startPoint y: 10, endPoint x: 281, endPoint y: 19, distance: 13.4
click at [272, 10] on icon "button" at bounding box center [272, 9] width 4 height 5
click at [457, 48] on icon at bounding box center [457, 41] width 5 height 19
drag, startPoint x: 457, startPoint y: 49, endPoint x: 298, endPoint y: 97, distance: 166.0
click at [298, 97] on icon at bounding box center [303, 92] width 17 height 17
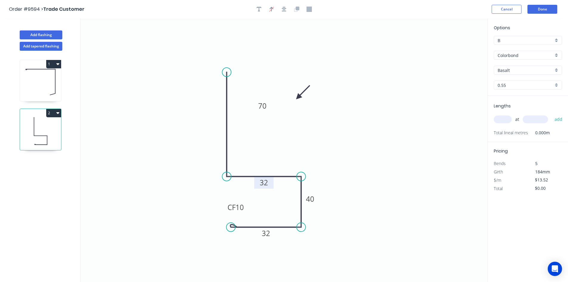
click at [514, 72] on input "Basalt" at bounding box center [526, 70] width 56 height 6
click at [519, 110] on div "Colorbond" at bounding box center [528, 113] width 68 height 10
type input "Colorbond"
click at [510, 119] on input "text" at bounding box center [503, 119] width 18 height 8
type input "1"
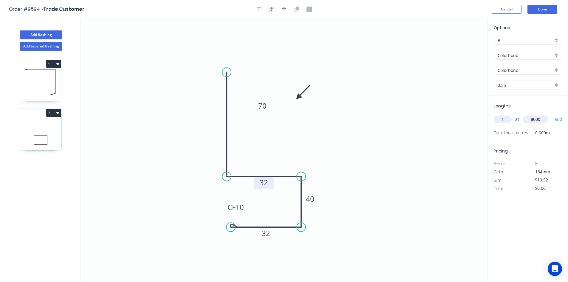
type input "8000"
click at [552, 114] on button "add" at bounding box center [559, 119] width 14 height 10
type input "$108.16"
click at [548, 9] on button "Done" at bounding box center [543, 9] width 30 height 9
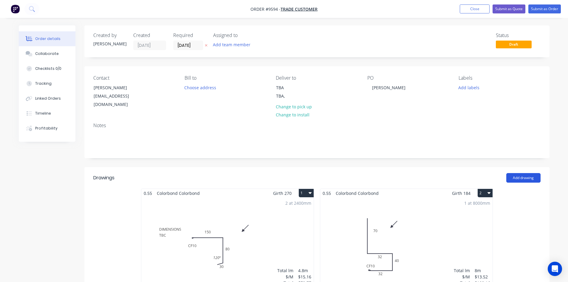
click at [519, 173] on button "Add drawing" at bounding box center [524, 178] width 34 height 10
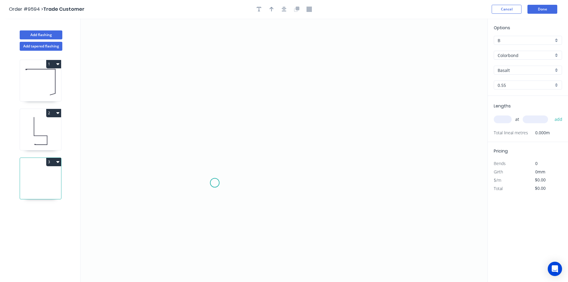
click at [215, 183] on icon "0" at bounding box center [284, 150] width 407 height 263
click at [223, 76] on icon "0" at bounding box center [284, 150] width 407 height 263
click at [303, 74] on icon "0 ?" at bounding box center [284, 150] width 407 height 263
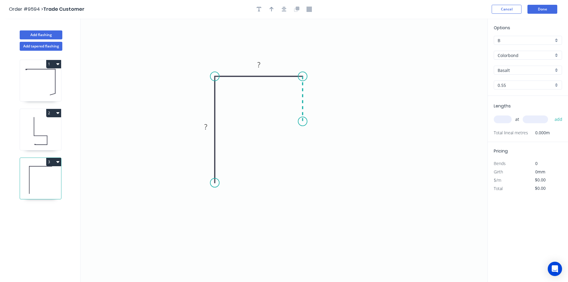
click at [303, 121] on icon "0 ? ?" at bounding box center [284, 150] width 407 height 263
click at [303, 121] on circle at bounding box center [302, 121] width 9 height 9
click at [311, 139] on div "Crush & Fold" at bounding box center [333, 141] width 60 height 12
click at [316, 140] on div "Flip bend" at bounding box center [332, 142] width 60 height 12
drag, startPoint x: 327, startPoint y: 108, endPoint x: 285, endPoint y: 126, distance: 46.1
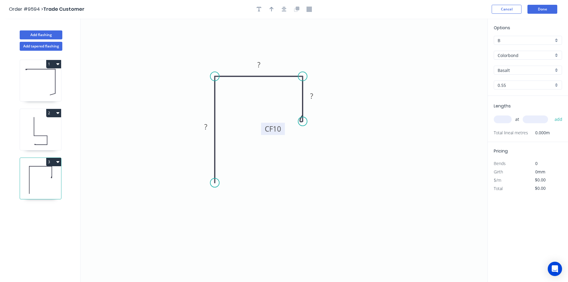
click at [285, 126] on rect at bounding box center [273, 129] width 24 height 12
click at [210, 126] on rect at bounding box center [206, 127] width 12 height 8
type input "$12.06"
click at [512, 69] on input "Basalt" at bounding box center [526, 70] width 56 height 6
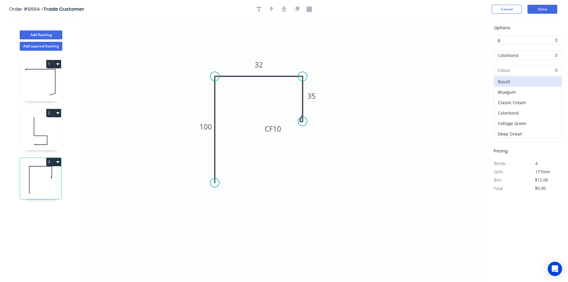
click at [518, 113] on div "Colorbond" at bounding box center [528, 113] width 68 height 10
type input "Colorbond"
click at [502, 117] on input "text" at bounding box center [503, 119] width 18 height 8
type input "4"
type input "2400"
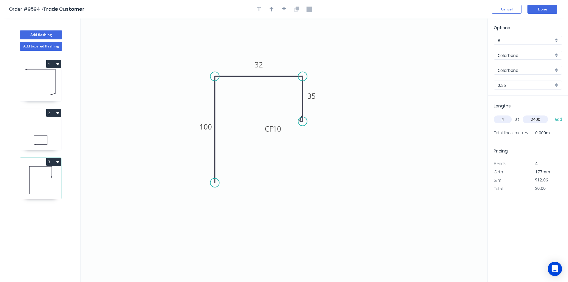
click at [552, 114] on button "add" at bounding box center [559, 119] width 14 height 10
type input "$115.78"
type input "1"
type input "8000"
click at [552, 114] on button "add" at bounding box center [559, 119] width 14 height 10
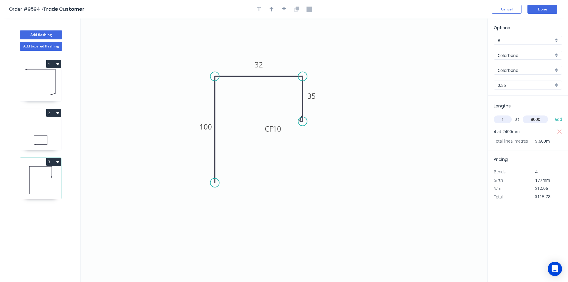
type input "$212.26"
click at [539, 8] on button "Done" at bounding box center [543, 9] width 30 height 9
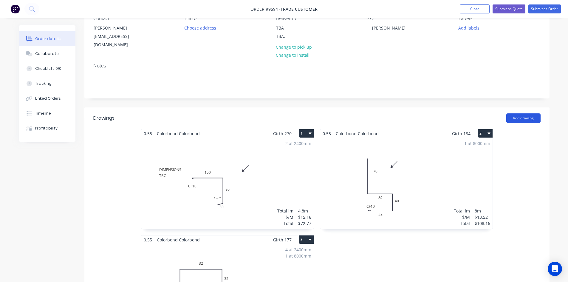
click at [533, 113] on button "Add drawing" at bounding box center [524, 118] width 34 height 10
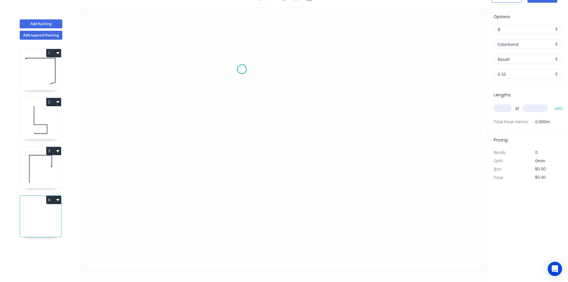
click at [242, 69] on icon "0" at bounding box center [284, 138] width 407 height 263
click at [246, 161] on icon "0" at bounding box center [284, 138] width 407 height 263
click at [312, 161] on icon "0 ?" at bounding box center [284, 138] width 407 height 263
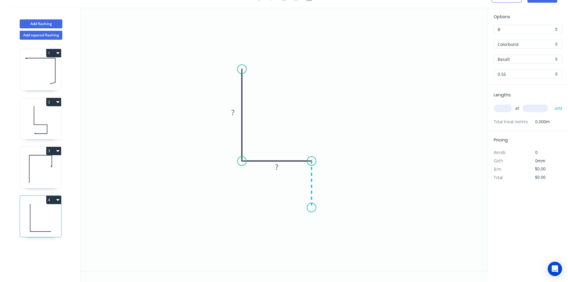
click at [311, 208] on icon "0 ? ?" at bounding box center [284, 138] width 407 height 263
click at [311, 208] on circle at bounding box center [311, 207] width 9 height 9
click at [319, 223] on div "Crush & Fold" at bounding box center [341, 228] width 60 height 12
click at [319, 222] on div "Delete point" at bounding box center [340, 218] width 60 height 12
click at [316, 162] on circle at bounding box center [311, 160] width 9 height 9
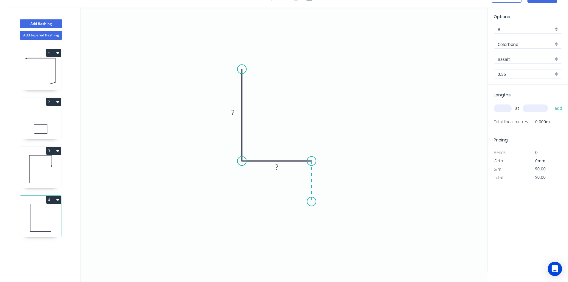
click at [311, 202] on icon "0 ? ?" at bounding box center [284, 138] width 407 height 263
click at [311, 202] on circle at bounding box center [311, 201] width 9 height 9
click at [319, 217] on div "Crush & Fold" at bounding box center [341, 222] width 60 height 12
click at [320, 219] on div "Flip bend" at bounding box center [341, 223] width 60 height 12
drag, startPoint x: 334, startPoint y: 187, endPoint x: 285, endPoint y: 171, distance: 51.5
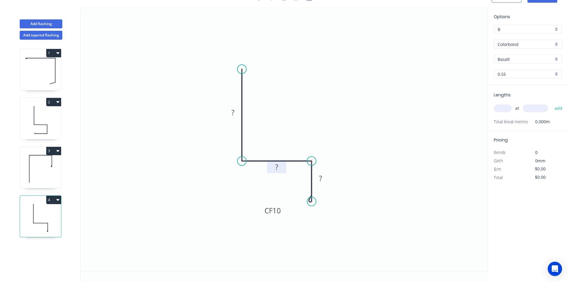
click at [282, 206] on rect at bounding box center [273, 210] width 24 height 12
drag, startPoint x: 285, startPoint y: 166, endPoint x: 287, endPoint y: 117, distance: 48.7
click at [306, 133] on rect at bounding box center [295, 138] width 19 height 12
drag, startPoint x: 239, startPoint y: 108, endPoint x: 283, endPoint y: 85, distance: 49.8
click at [283, 85] on rect at bounding box center [276, 90] width 19 height 12
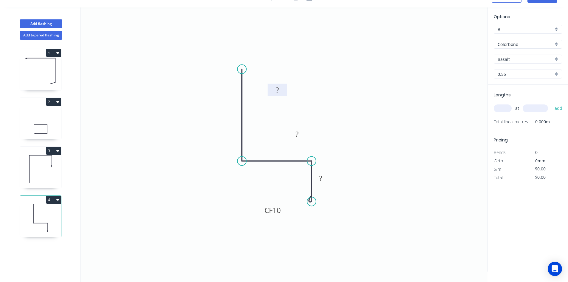
click at [280, 90] on rect at bounding box center [278, 90] width 12 height 8
type input "$10.49"
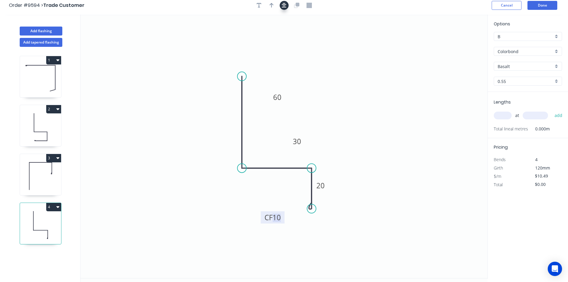
scroll to position [0, 0]
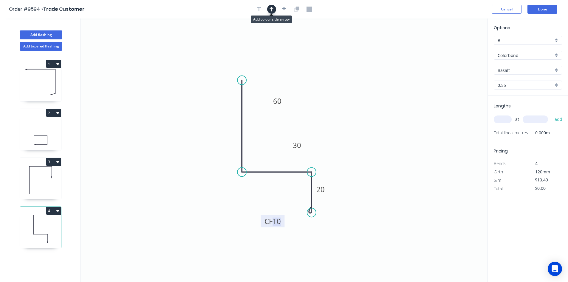
click at [269, 12] on button "button" at bounding box center [271, 9] width 9 height 9
click at [458, 47] on icon at bounding box center [457, 41] width 5 height 19
drag, startPoint x: 458, startPoint y: 47, endPoint x: 365, endPoint y: 99, distance: 106.7
click at [428, 74] on icon at bounding box center [436, 65] width 17 height 17
click at [516, 69] on input "Basalt" at bounding box center [526, 70] width 56 height 6
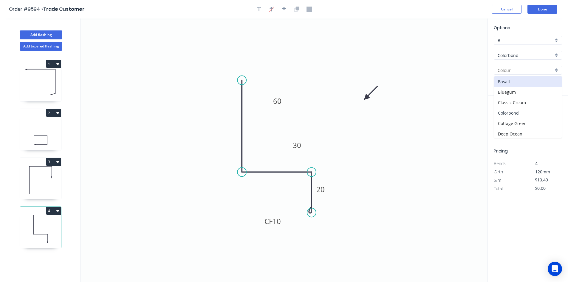
click at [514, 110] on div "Colorbond" at bounding box center [528, 113] width 68 height 10
type input "Colorbond"
click at [504, 114] on div "at add" at bounding box center [529, 119] width 70 height 16
click at [504, 118] on input "text" at bounding box center [503, 119] width 18 height 8
type input "1"
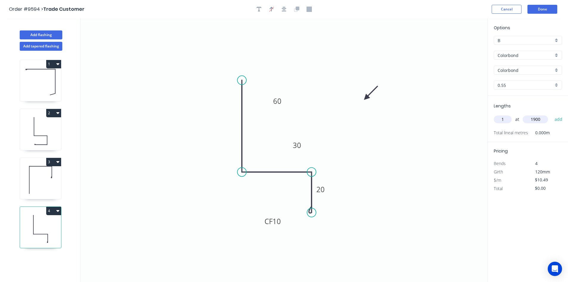
type input "1900"
click at [552, 114] on button "add" at bounding box center [559, 119] width 14 height 10
type input "$19.93"
type input "1"
type input "1100"
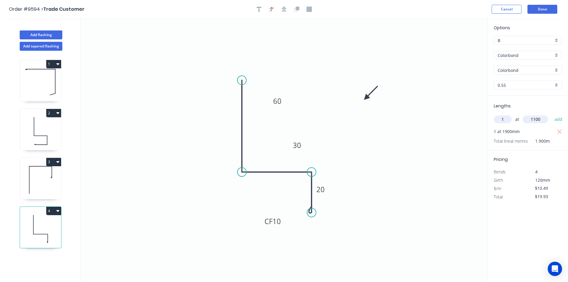
click at [552, 114] on button "add" at bounding box center [559, 119] width 14 height 10
type input "$31.47"
click at [549, 13] on button "Done" at bounding box center [543, 9] width 30 height 9
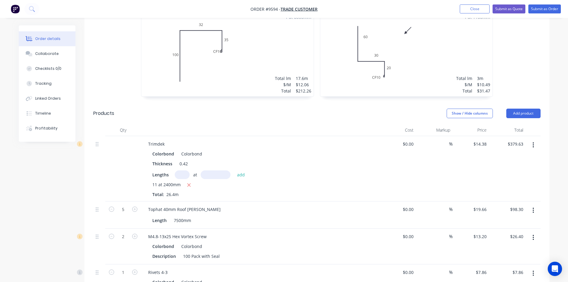
scroll to position [388, 0]
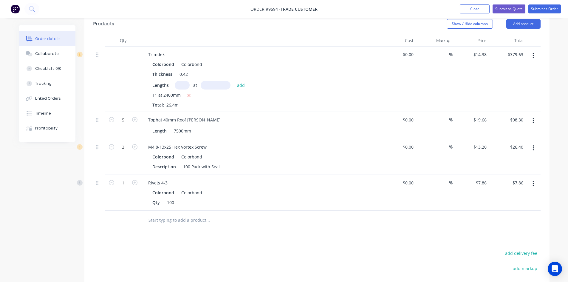
click at [175, 214] on input "text" at bounding box center [207, 220] width 119 height 12
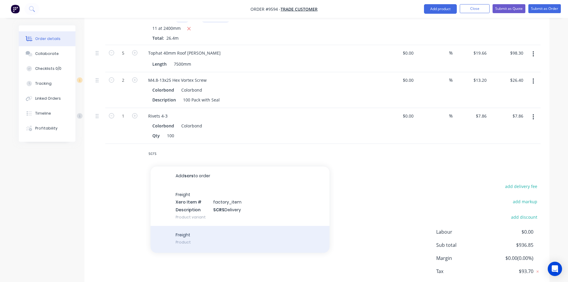
scroll to position [477, 0]
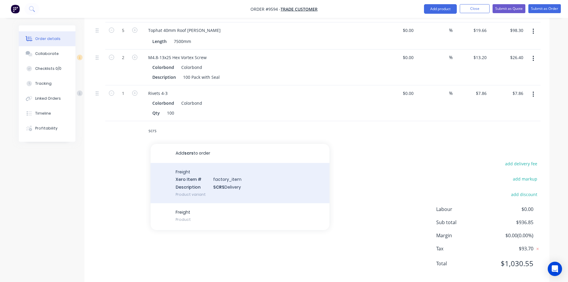
type input "scrs"
click at [208, 184] on div "Freight Xero Item # factory_item Description SCRS Delivery Product variant" at bounding box center [240, 183] width 179 height 40
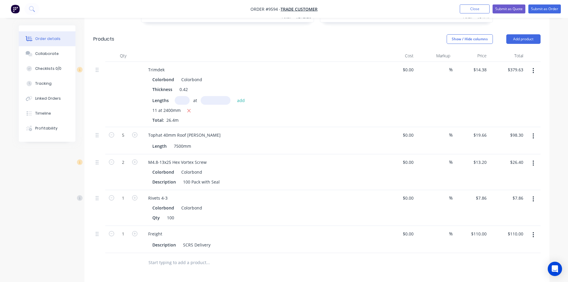
scroll to position [358, 0]
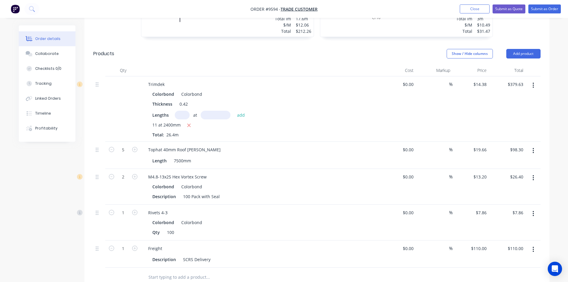
click at [176, 271] on input "text" at bounding box center [207, 277] width 119 height 12
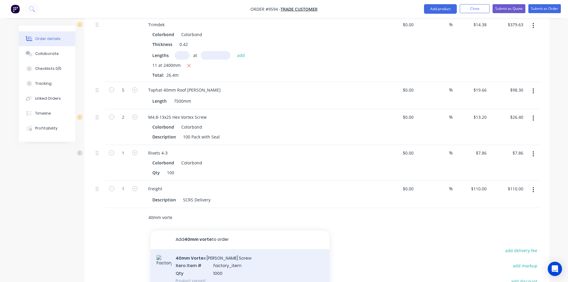
scroll to position [0, 0]
type input "40mm vorte"
click at [214, 257] on div "40mm Vorte x Batten Screw Xero Item # factory_item Qty 1000 Product variant" at bounding box center [240, 270] width 179 height 40
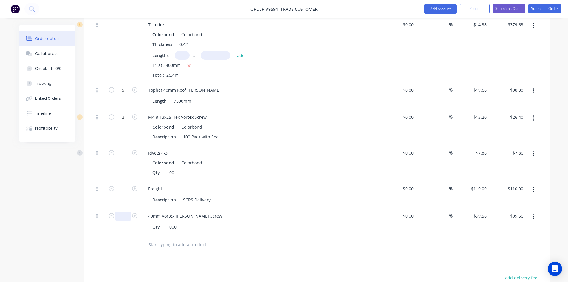
click at [126, 95] on input "1" at bounding box center [123, 90] width 16 height 9
type input "0.1"
type input "$9.96"
click at [116, 238] on div at bounding box center [123, 244] width 36 height 19
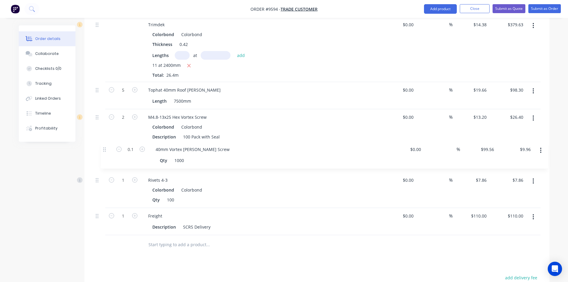
drag, startPoint x: 98, startPoint y: 210, endPoint x: 107, endPoint y: 147, distance: 64.1
click at [107, 147] on div "Trimdek Colorbond Colorbond Thickness 0.42 Lengths at add 11 at 2400mm Total: 2…" at bounding box center [317, 126] width 448 height 218
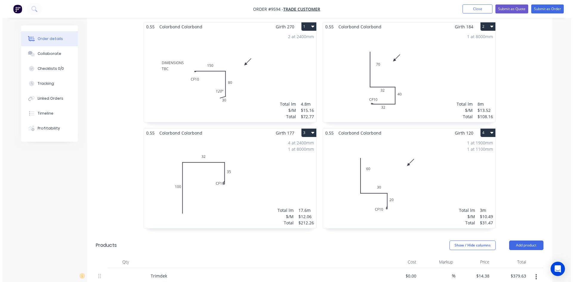
scroll to position [149, 0]
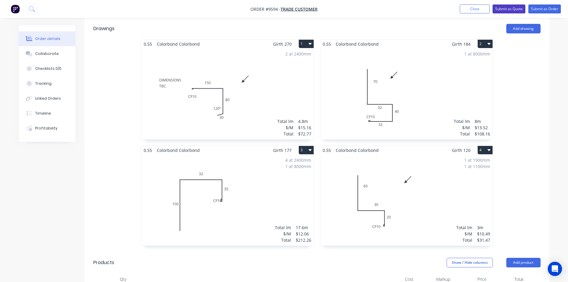
click at [500, 10] on button "Submit as Quote" at bounding box center [509, 8] width 33 height 9
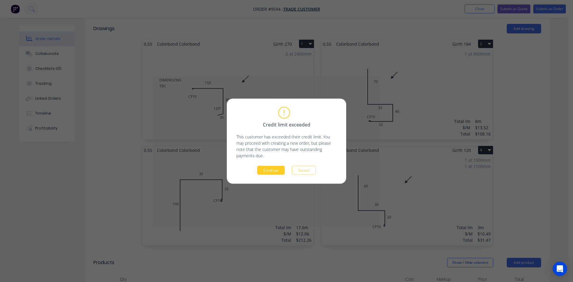
click at [275, 171] on button "Continue" at bounding box center [270, 170] width 27 height 9
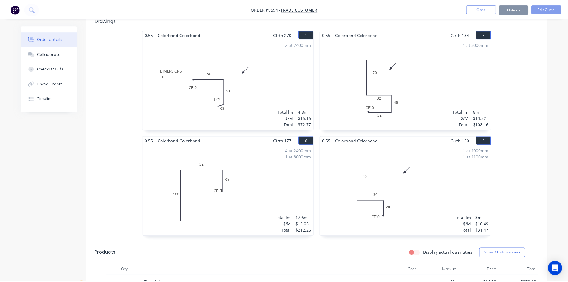
scroll to position [149, 0]
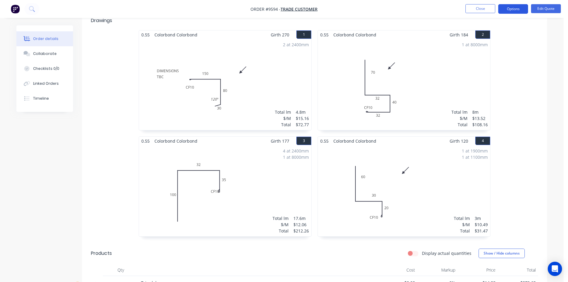
click at [505, 12] on button "Options" at bounding box center [514, 9] width 30 height 10
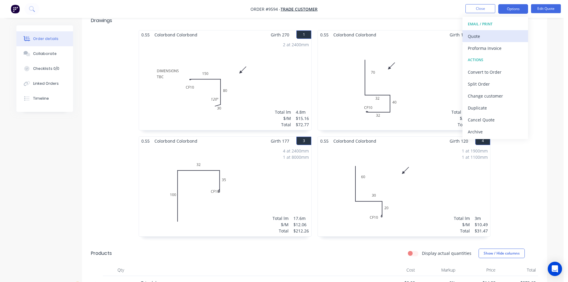
click at [497, 35] on div "Quote" at bounding box center [495, 36] width 55 height 9
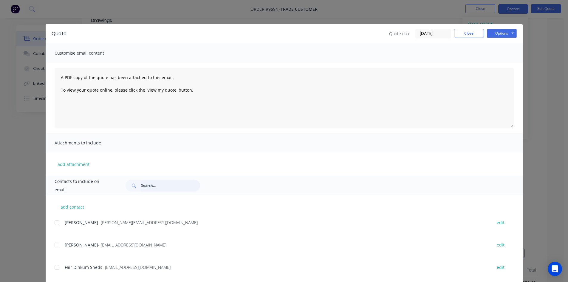
click at [160, 181] on input "text" at bounding box center [170, 186] width 59 height 12
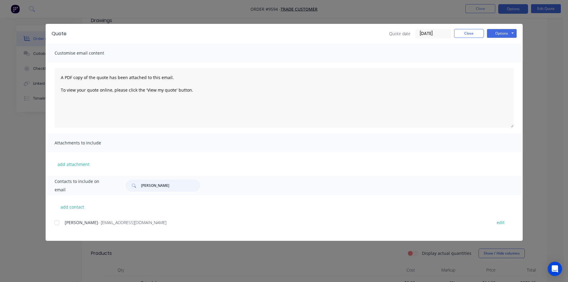
click at [58, 223] on div at bounding box center [57, 223] width 12 height 12
type input "bever"
click at [500, 34] on button "Options" at bounding box center [502, 33] width 30 height 9
click at [505, 65] on button "Email" at bounding box center [506, 64] width 38 height 10
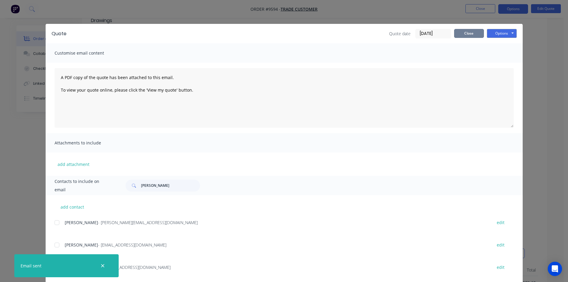
click at [465, 35] on button "Close" at bounding box center [469, 33] width 30 height 9
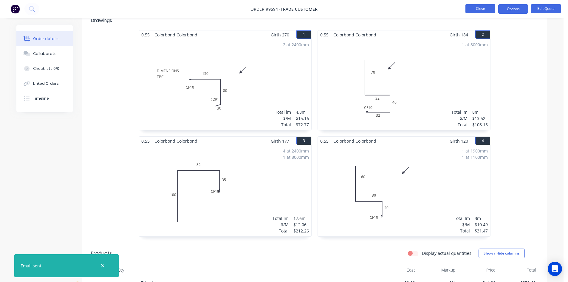
click at [479, 5] on button "Close" at bounding box center [481, 8] width 30 height 9
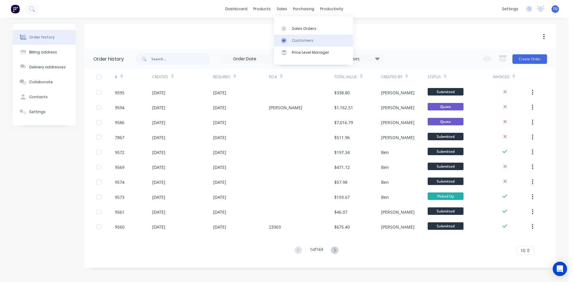
click at [291, 42] on link "Customers" at bounding box center [313, 41] width 79 height 12
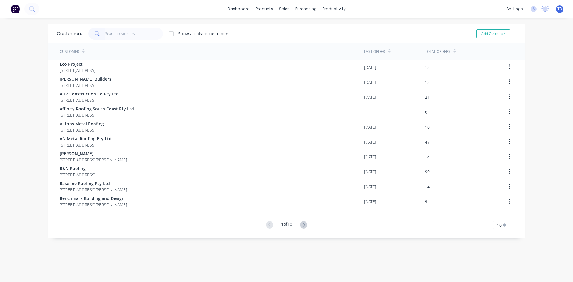
click at [111, 36] on input "text" at bounding box center [134, 34] width 58 height 12
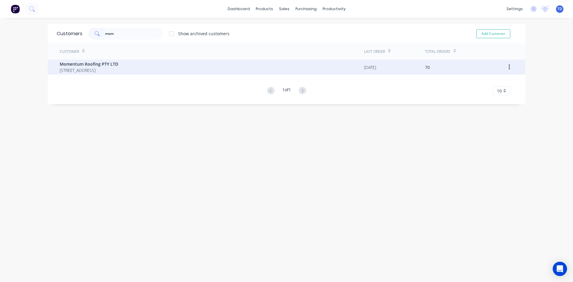
type input "mom"
click at [101, 64] on span "Momentum Roofing PTY LTD" at bounding box center [89, 64] width 58 height 6
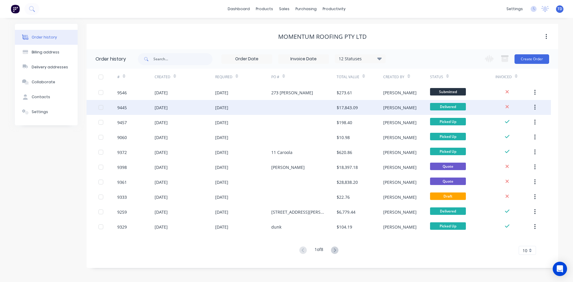
click at [265, 108] on div "28 Aug 2025" at bounding box center [243, 107] width 56 height 15
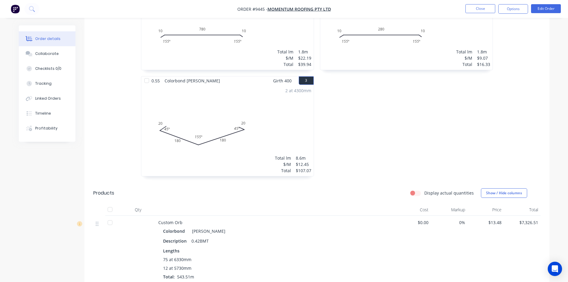
scroll to position [239, 0]
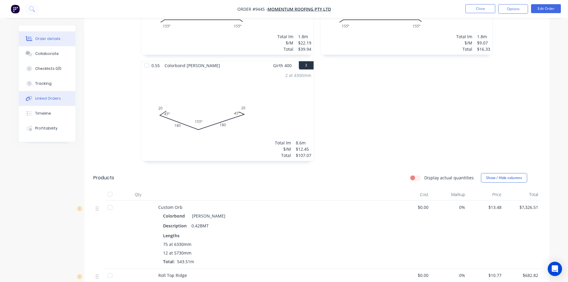
click at [46, 101] on div "Linked Orders" at bounding box center [48, 98] width 26 height 5
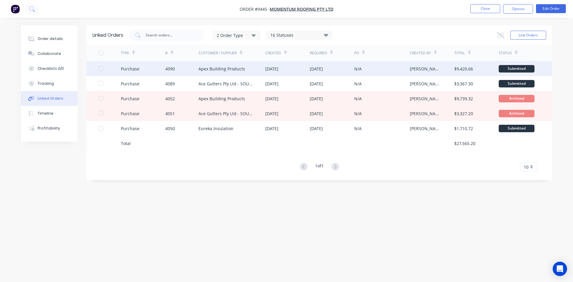
click at [205, 71] on div "Apex Building Products" at bounding box center [221, 69] width 47 height 6
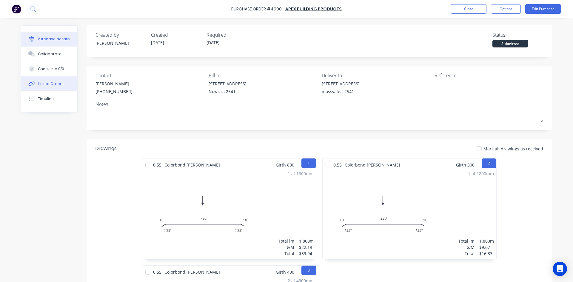
click at [53, 86] on div "Linked Orders" at bounding box center [51, 83] width 26 height 5
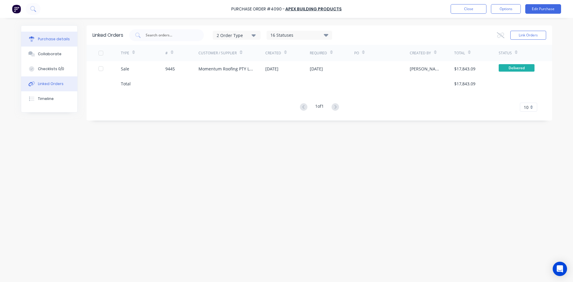
click at [51, 40] on div "Purchase details" at bounding box center [54, 38] width 32 height 5
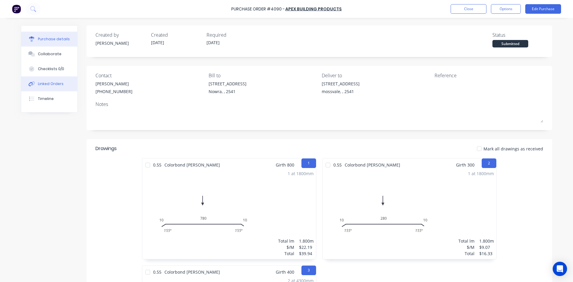
click at [47, 83] on div "Linked Orders" at bounding box center [51, 83] width 26 height 5
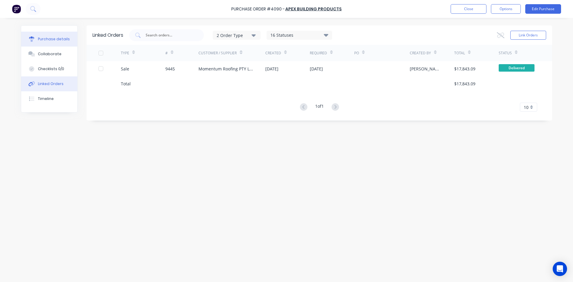
click at [53, 39] on div "Purchase details" at bounding box center [54, 38] width 32 height 5
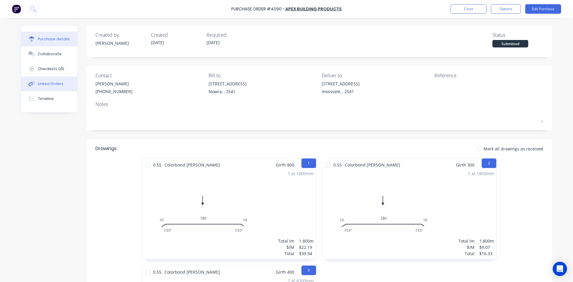
click at [44, 87] on button "Linked Orders" at bounding box center [49, 83] width 56 height 15
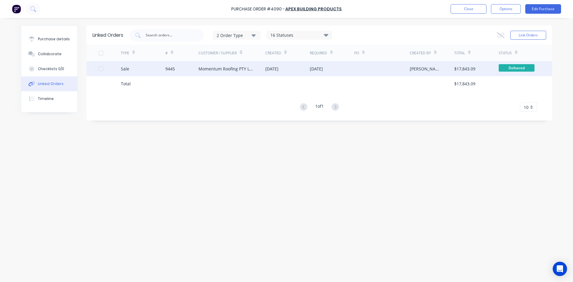
click at [197, 70] on div "9445" at bounding box center [181, 68] width 33 height 15
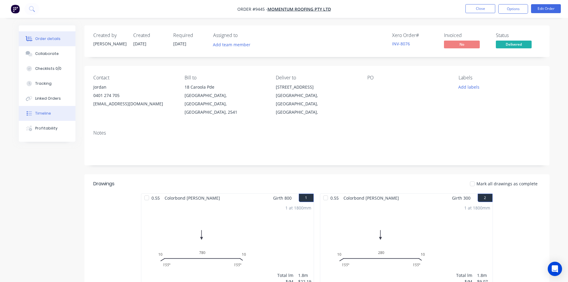
click at [47, 113] on div "Timeline" at bounding box center [43, 113] width 16 height 5
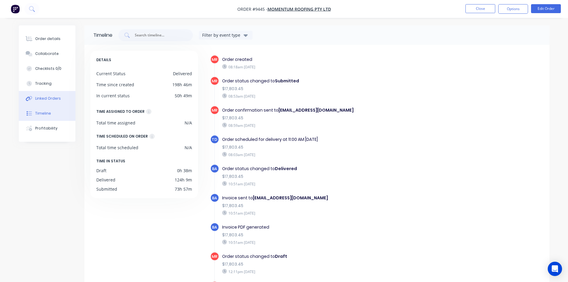
click at [63, 98] on button "Linked Orders" at bounding box center [47, 98] width 57 height 15
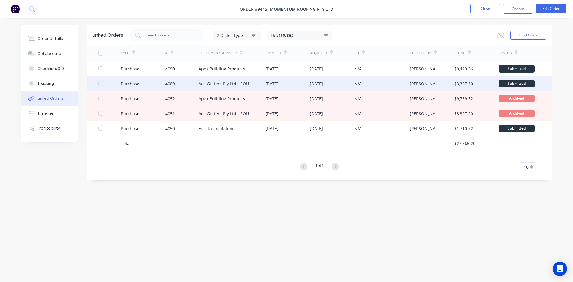
click at [207, 81] on div "Ace Gutters Pty Ltd - SOU15550" at bounding box center [225, 84] width 55 height 6
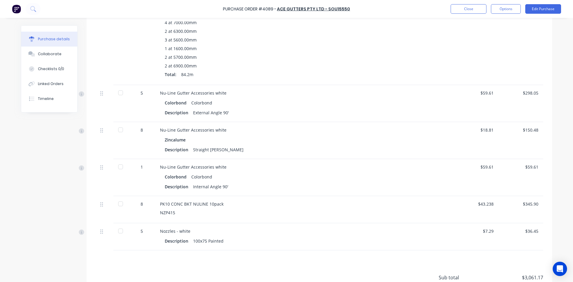
scroll to position [269, 0]
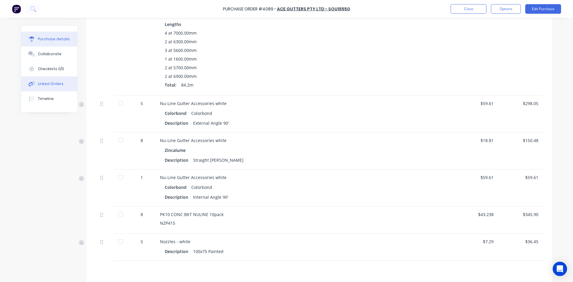
click at [48, 84] on div "Linked Orders" at bounding box center [51, 83] width 26 height 5
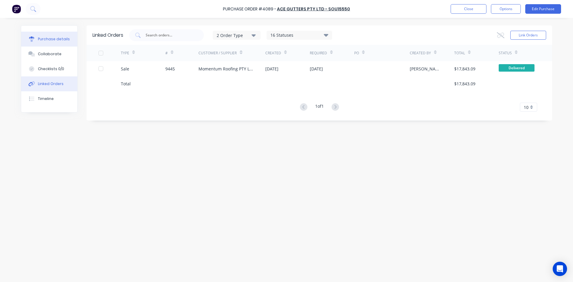
click at [54, 40] on div "Purchase details" at bounding box center [54, 38] width 32 height 5
type textarea "x"
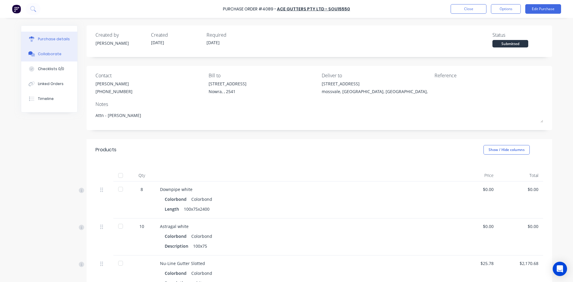
click at [61, 56] on button "Collaborate" at bounding box center [49, 54] width 56 height 15
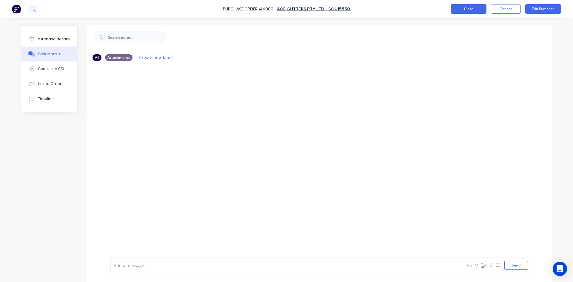
click at [467, 8] on button "Close" at bounding box center [469, 9] width 36 height 10
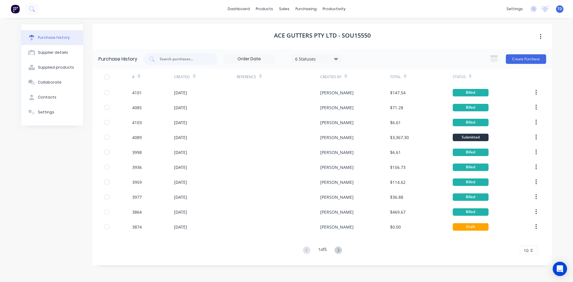
click at [61, 242] on div "Purchase history Supplier details Supplied products Collaborate Contacts Settin…" at bounding box center [52, 147] width 63 height 246
click at [293, 28] on link "Sales Orders" at bounding box center [315, 28] width 79 height 12
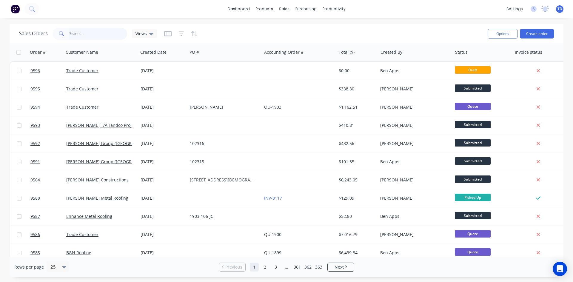
click at [98, 36] on input "text" at bounding box center [98, 34] width 58 height 12
type input "8696"
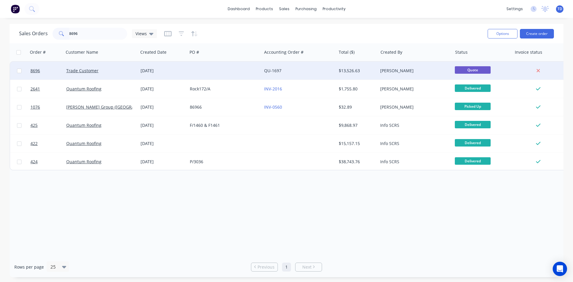
click at [154, 70] on div "[DATE]" at bounding box center [163, 71] width 44 height 6
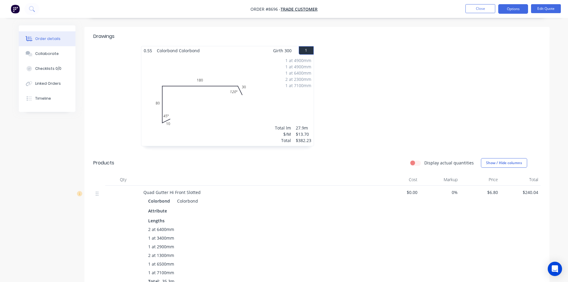
scroll to position [179, 0]
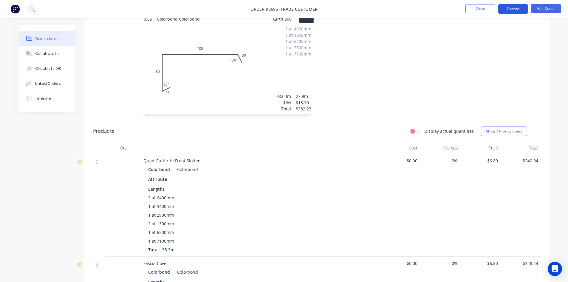
click at [517, 12] on button "Options" at bounding box center [514, 9] width 30 height 10
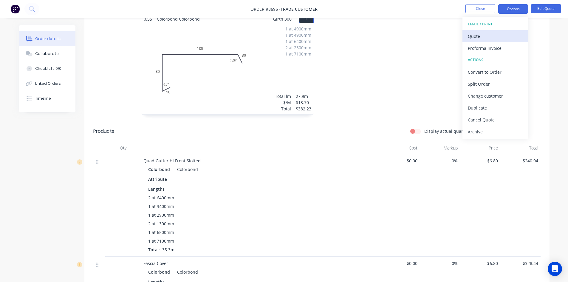
click at [488, 38] on div "Quote" at bounding box center [495, 36] width 55 height 9
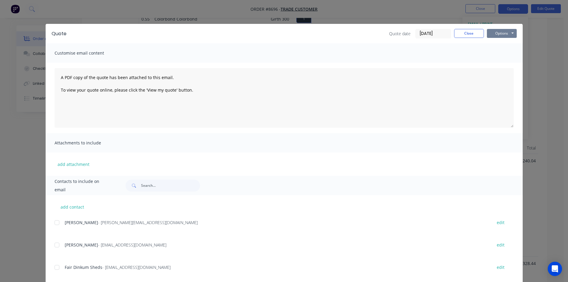
click at [491, 35] on button "Options" at bounding box center [502, 33] width 30 height 9
click at [494, 54] on button "Print" at bounding box center [506, 54] width 38 height 10
click at [493, 34] on button "Options" at bounding box center [502, 33] width 30 height 9
click at [497, 56] on button "Print" at bounding box center [506, 54] width 38 height 10
click at [460, 34] on button "Close" at bounding box center [469, 33] width 30 height 9
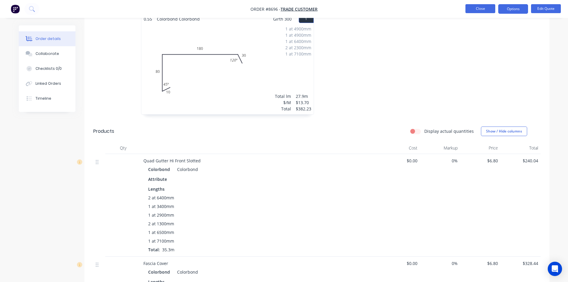
click at [477, 8] on button "Close" at bounding box center [481, 8] width 30 height 9
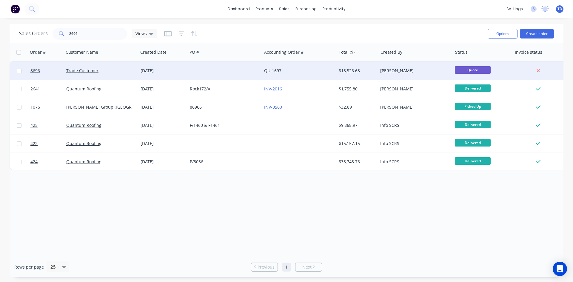
click at [299, 75] on div "QU-1697" at bounding box center [299, 71] width 74 height 18
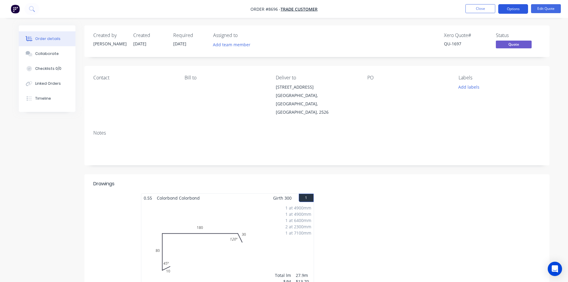
click at [506, 10] on button "Options" at bounding box center [514, 9] width 30 height 10
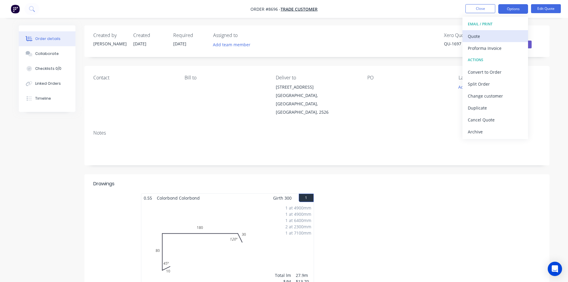
click at [498, 36] on div "Quote" at bounding box center [495, 36] width 55 height 9
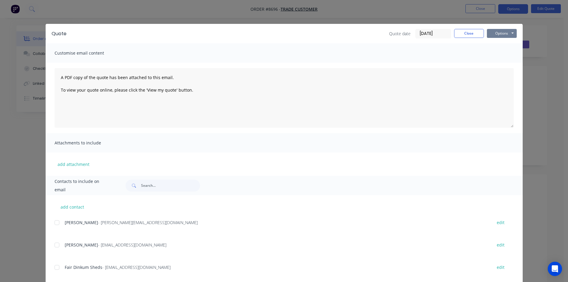
click at [500, 34] on button "Options" at bounding box center [502, 33] width 30 height 9
click at [502, 53] on button "Print" at bounding box center [506, 54] width 38 height 10
drag, startPoint x: 458, startPoint y: 34, endPoint x: 469, endPoint y: 27, distance: 13.4
click at [458, 34] on button "Close" at bounding box center [469, 33] width 30 height 9
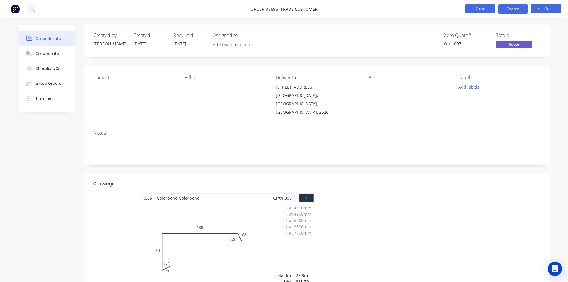
click at [476, 10] on button "Close" at bounding box center [481, 8] width 30 height 9
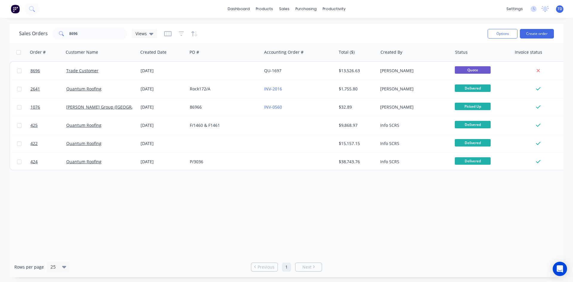
click at [557, 10] on span "TD" at bounding box center [559, 8] width 5 height 5
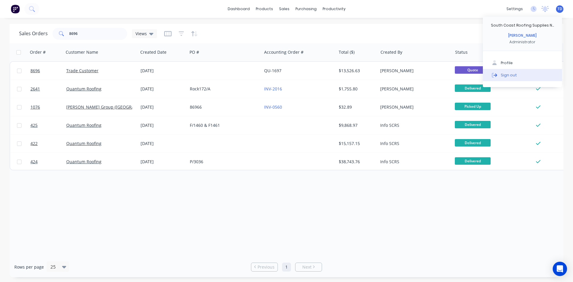
click at [517, 75] on button "Sign out" at bounding box center [522, 75] width 79 height 12
